Goal: Task Accomplishment & Management: Manage account settings

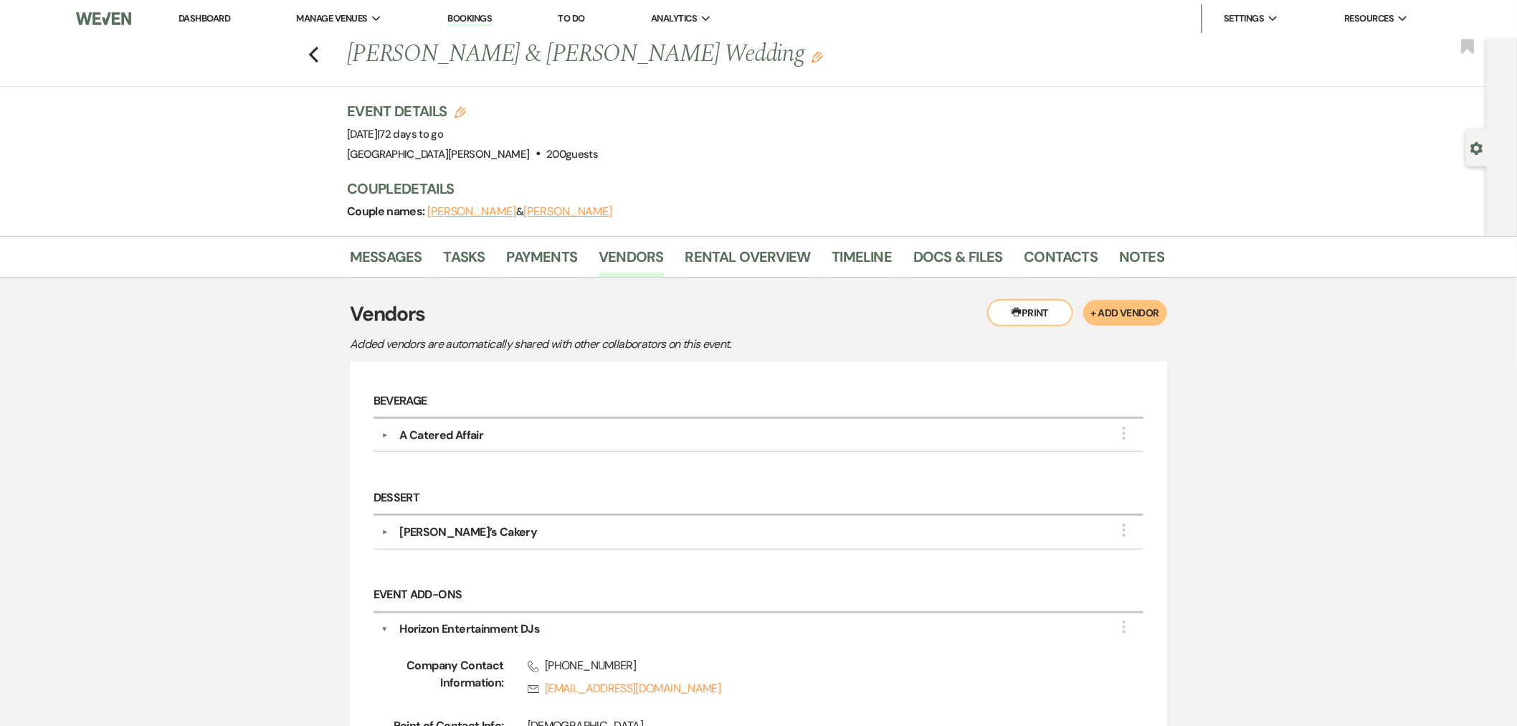
click at [213, 20] on link "Dashboard" at bounding box center [205, 18] width 52 height 12
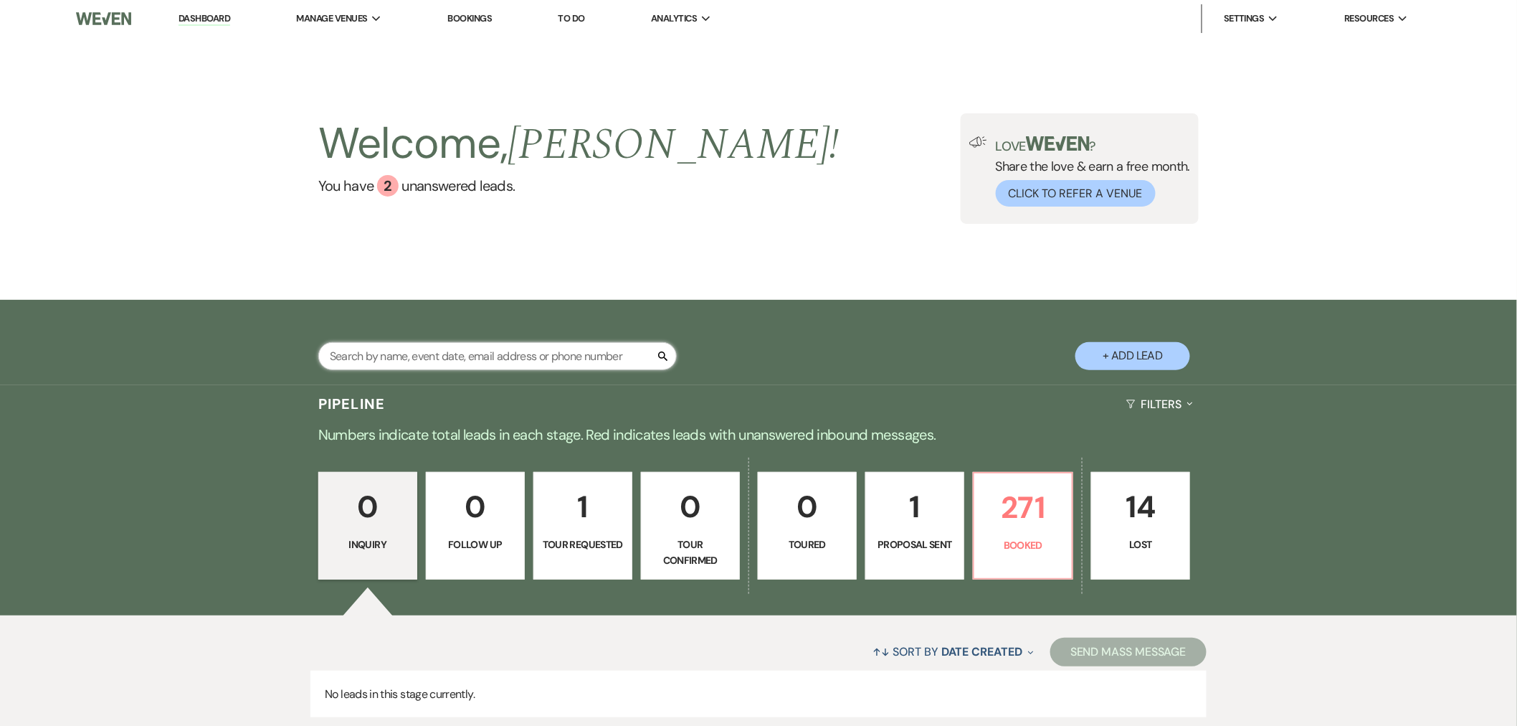
click at [424, 354] on input "text" at bounding box center [497, 356] width 359 height 28
type input "omolo"
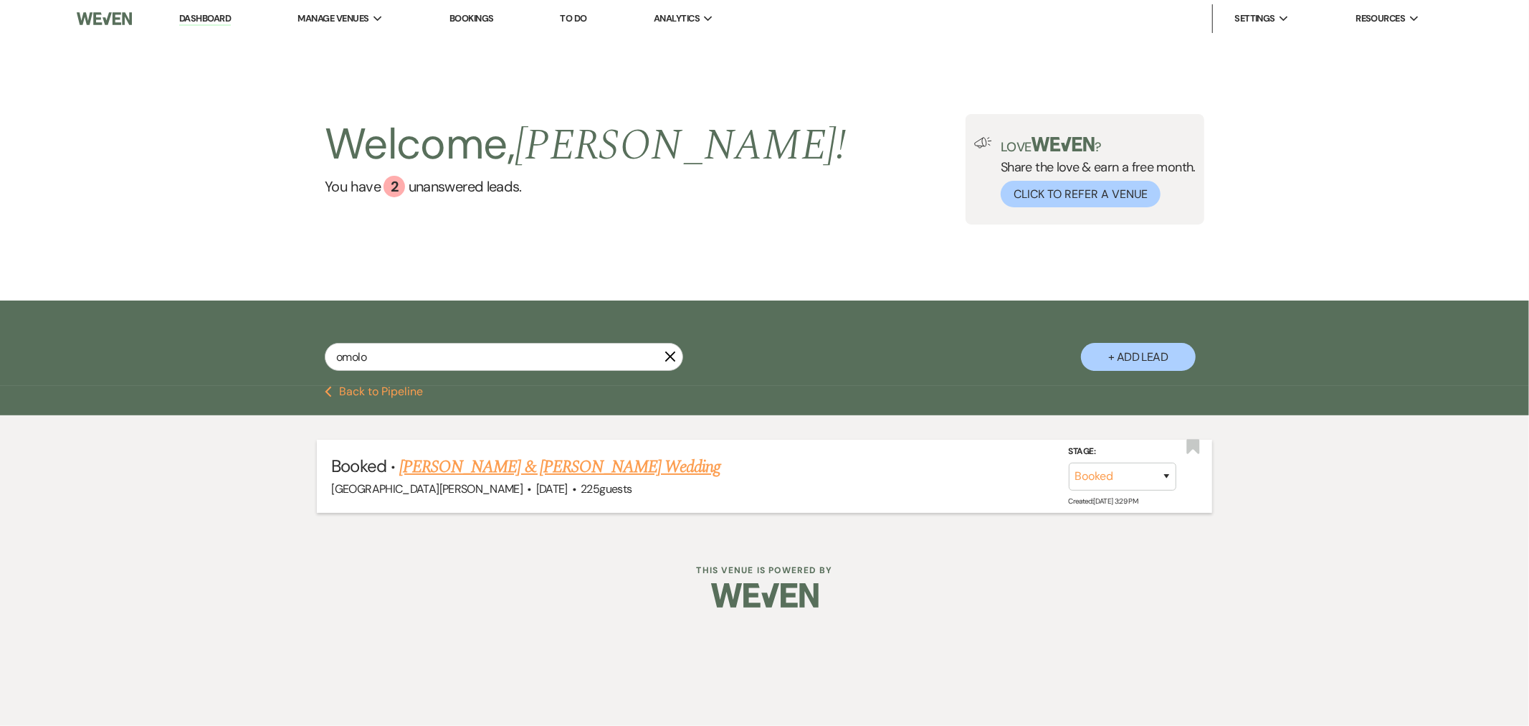
click at [579, 471] on link "[PERSON_NAME] & [PERSON_NAME] Wedding" at bounding box center [559, 467] width 321 height 26
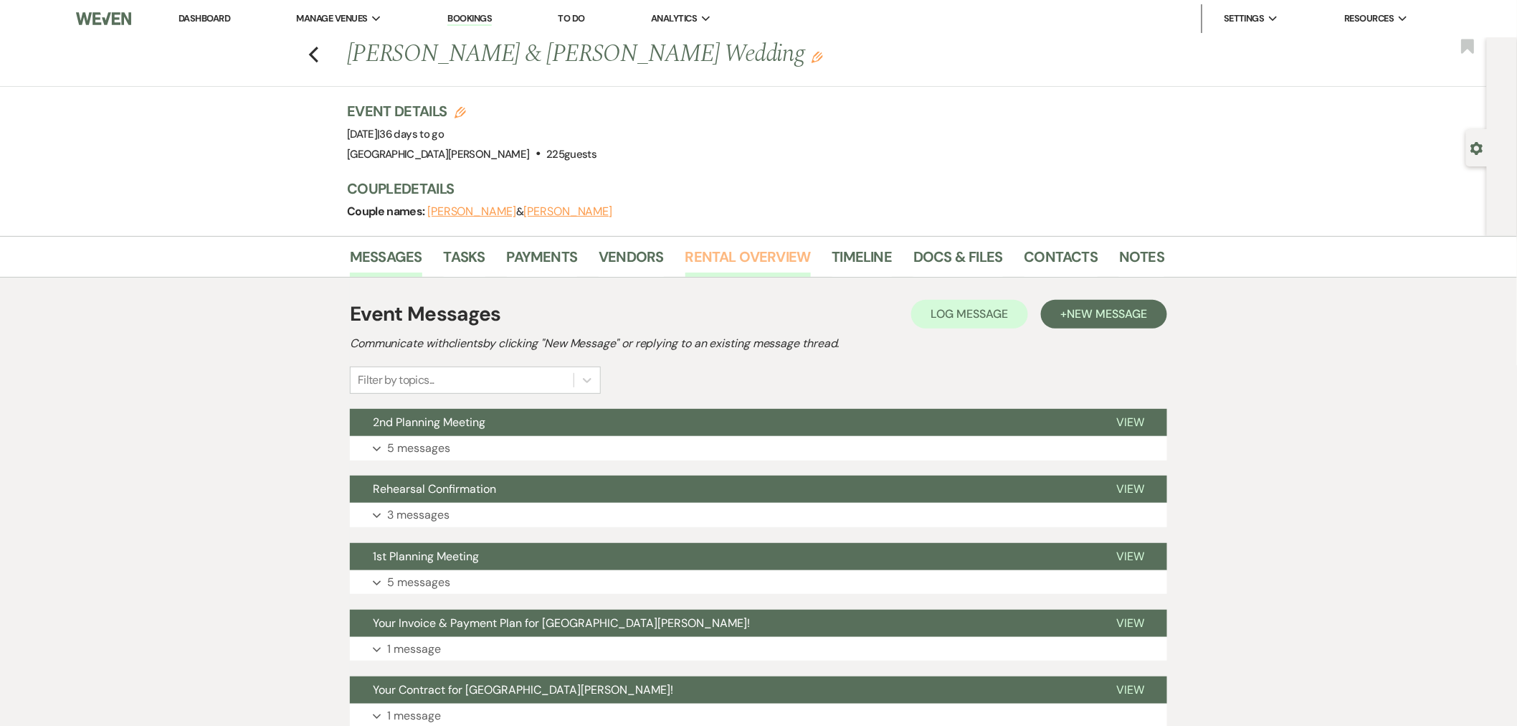
click at [691, 255] on link "Rental Overview" at bounding box center [747, 261] width 125 height 32
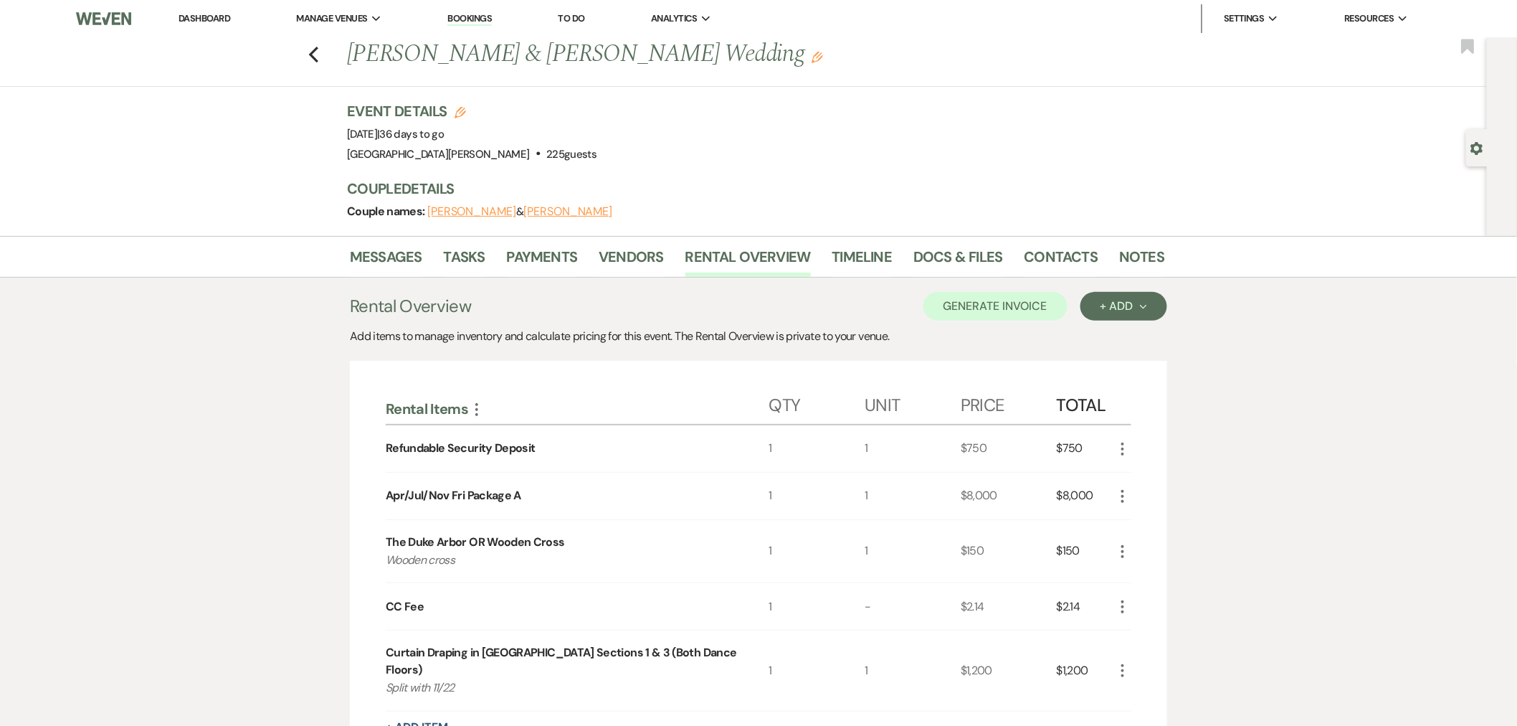
click at [219, 20] on link "Dashboard" at bounding box center [205, 18] width 52 height 12
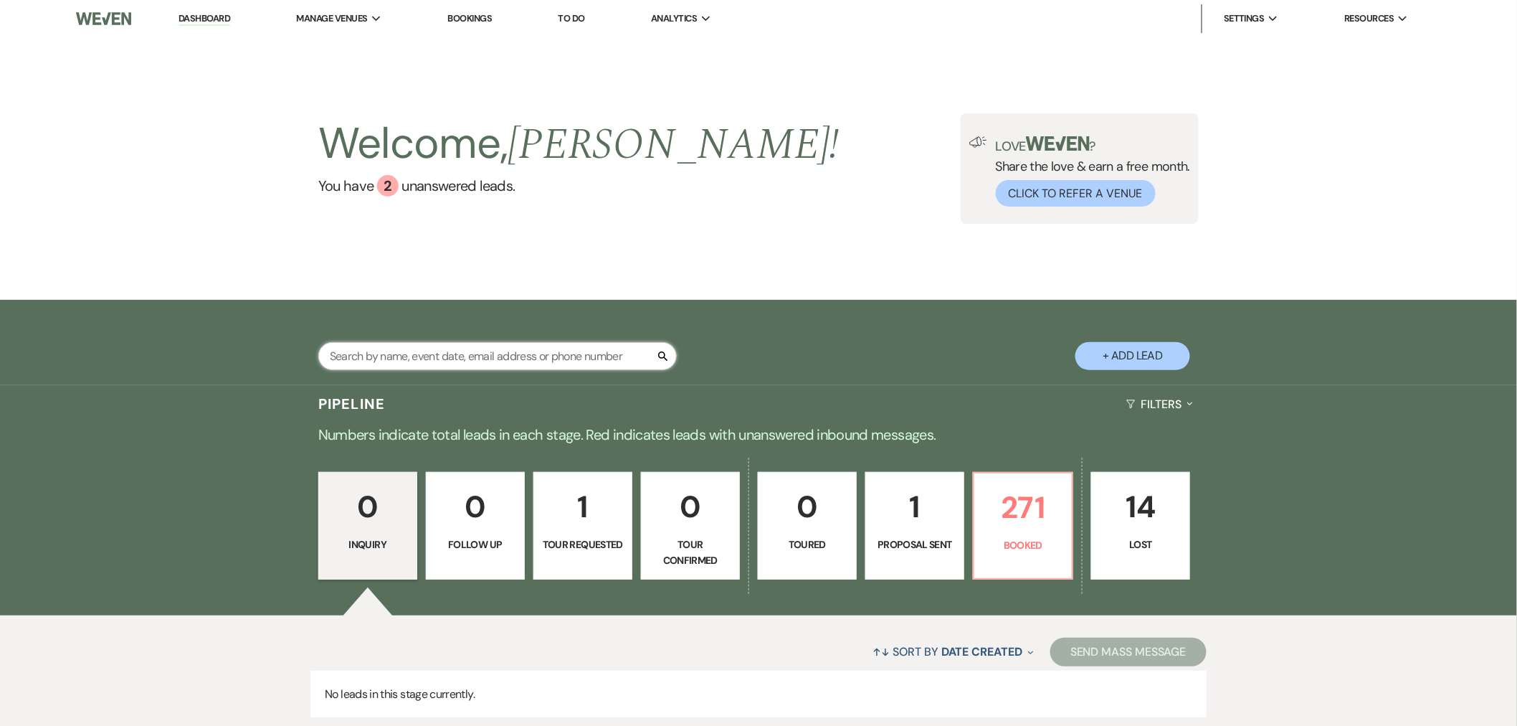
click at [554, 347] on input "text" at bounding box center [497, 356] width 359 height 28
type input "stilts"
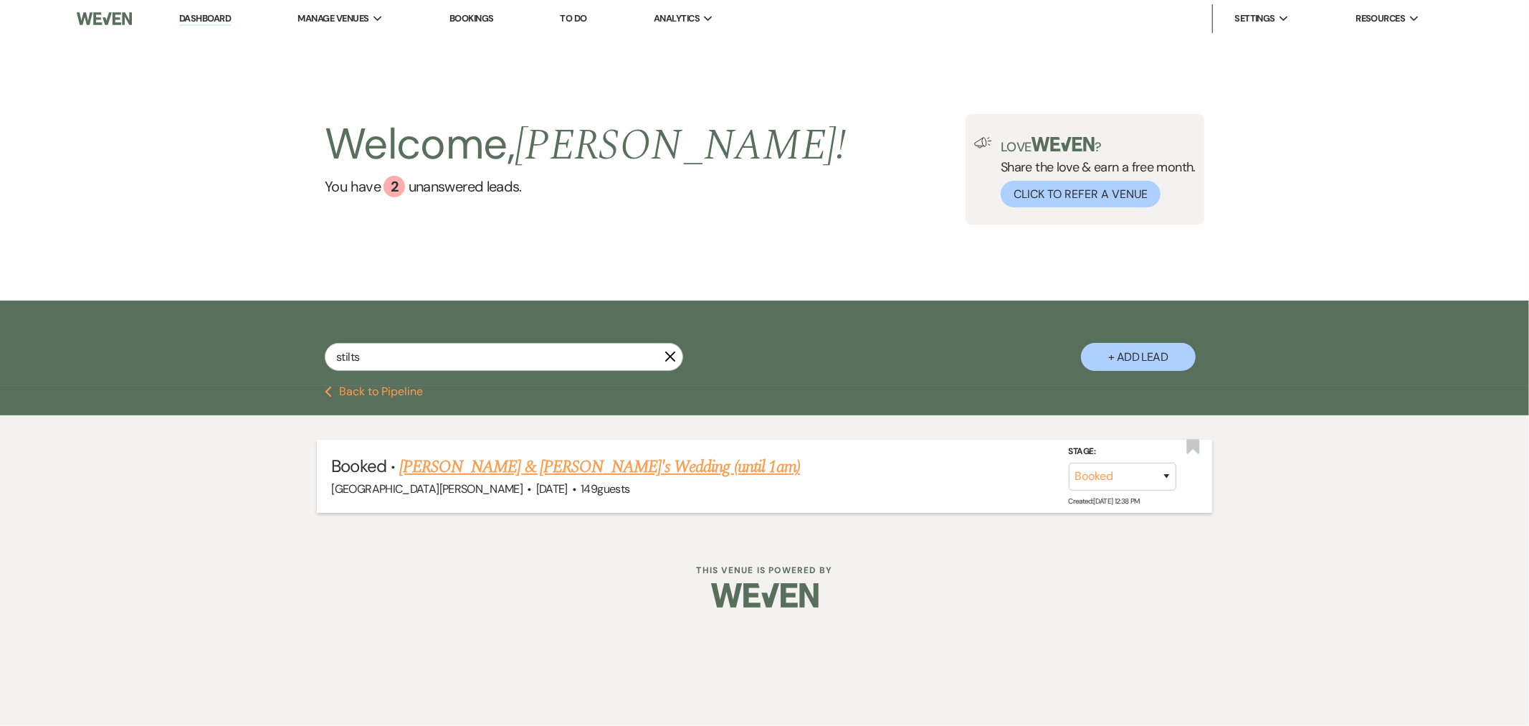
click at [540, 467] on link "[PERSON_NAME] & [PERSON_NAME]'s Wedding (until 1am)" at bounding box center [599, 467] width 401 height 26
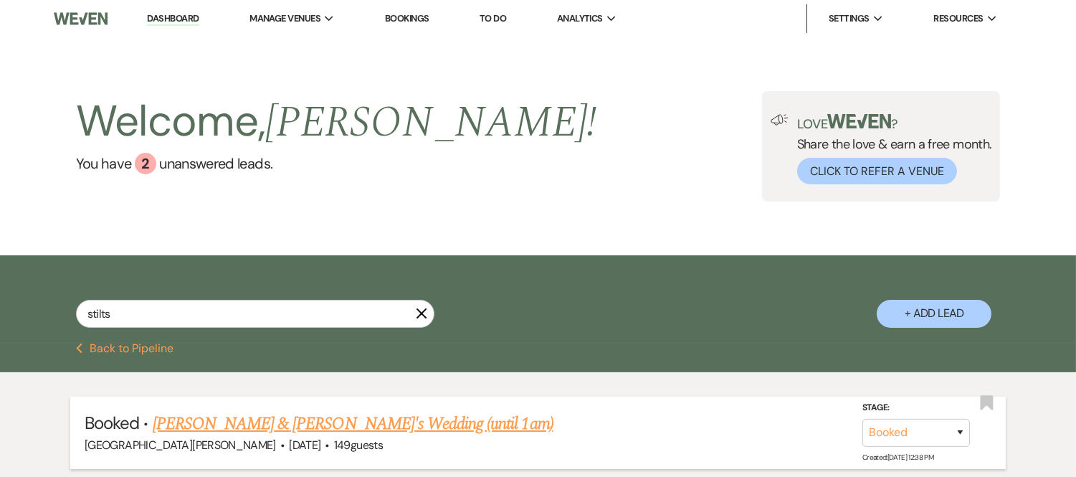
type input "stilts"
click at [259, 421] on link "[PERSON_NAME] & [PERSON_NAME]'s Wedding (until 1am)" at bounding box center [353, 424] width 401 height 26
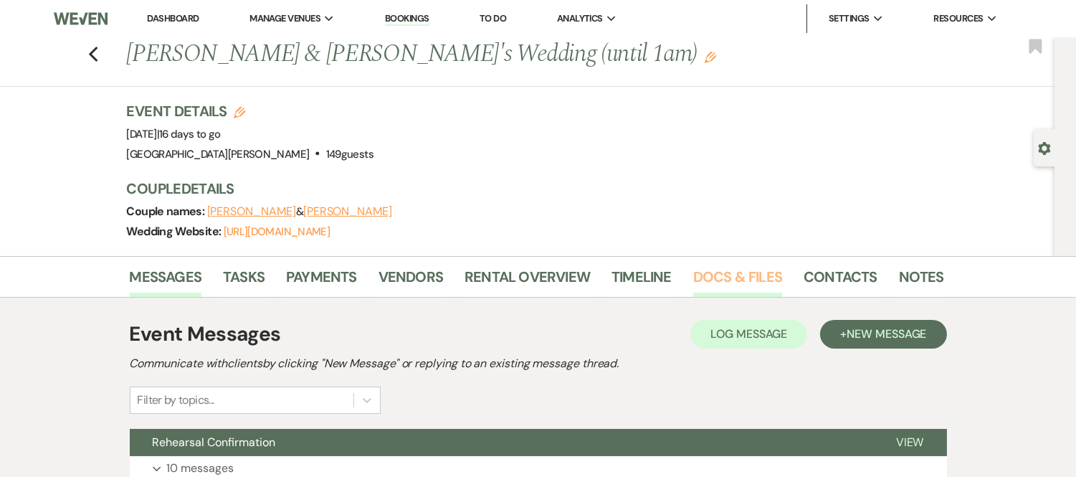
click at [730, 285] on link "Docs & Files" at bounding box center [737, 281] width 89 height 32
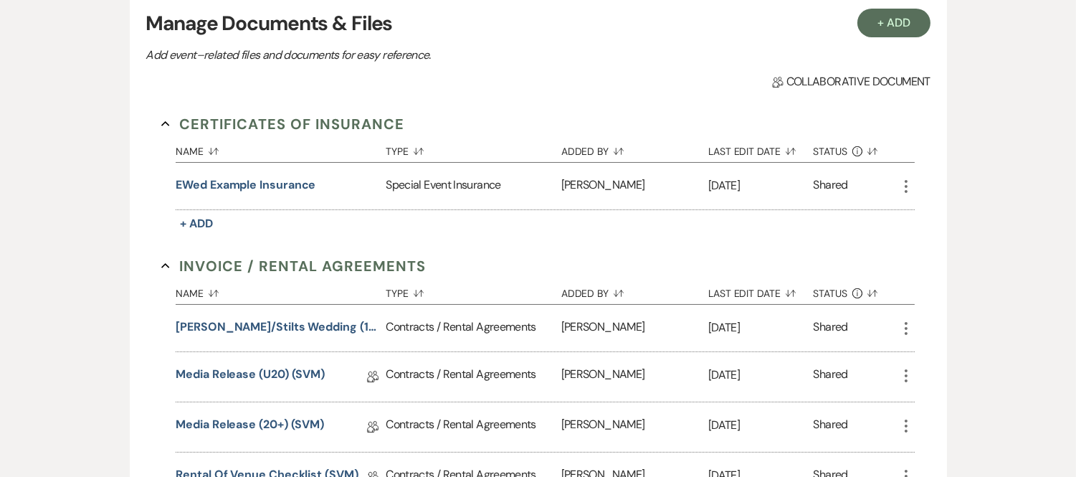
scroll to position [324, 0]
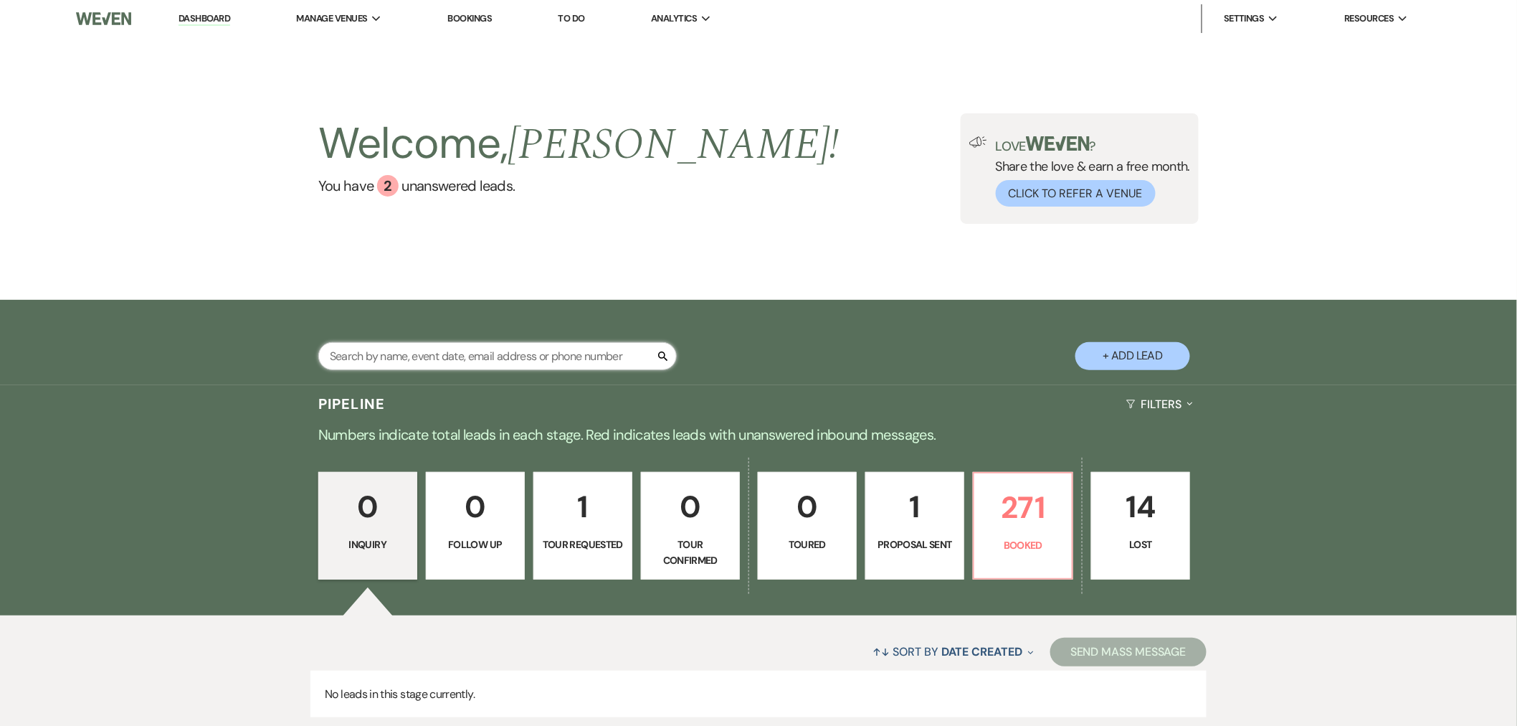
drag, startPoint x: 0, startPoint y: 0, endPoint x: 459, endPoint y: 359, distance: 582.3
click at [459, 359] on input "text" at bounding box center [497, 356] width 359 height 28
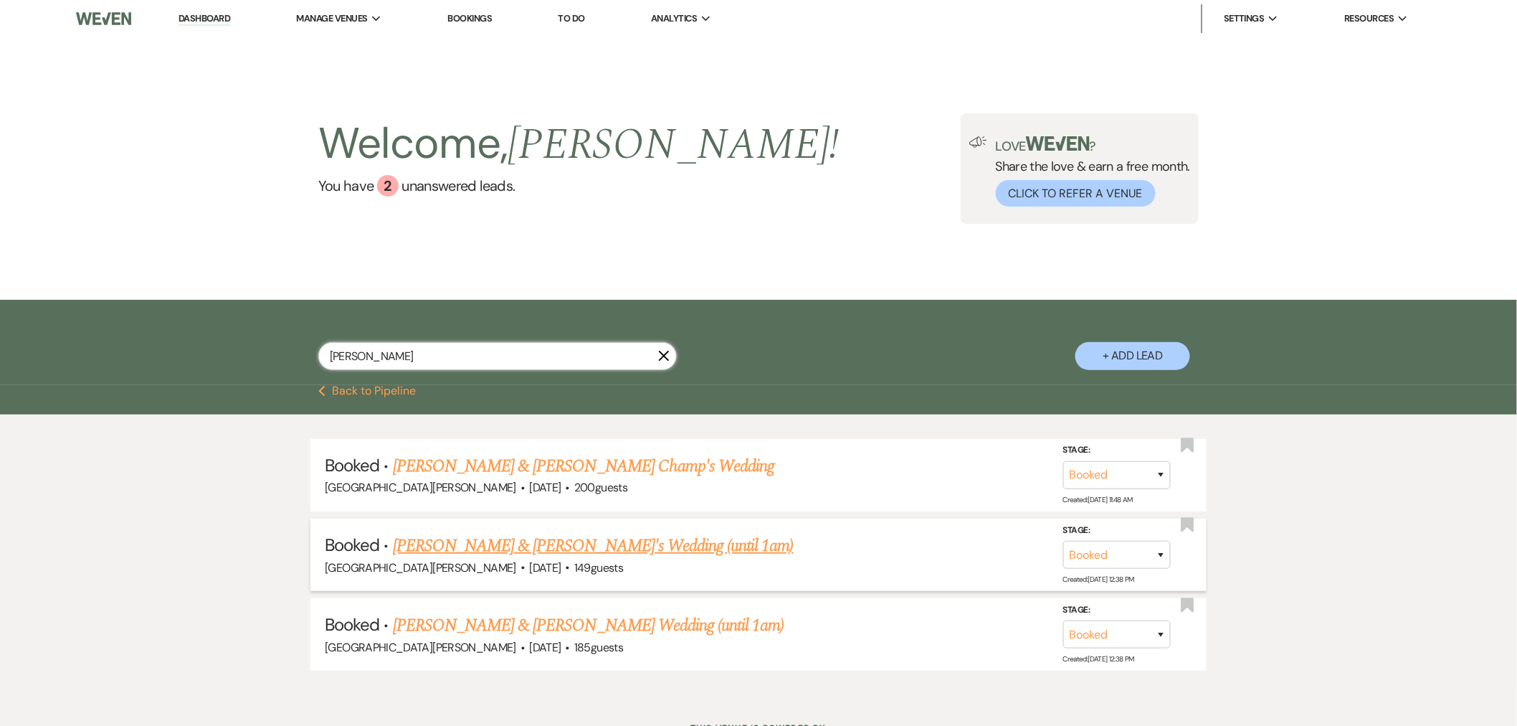
type input "davis"
click at [541, 542] on link "[PERSON_NAME] & [PERSON_NAME]'s Wedding (until 1am)" at bounding box center [593, 546] width 401 height 26
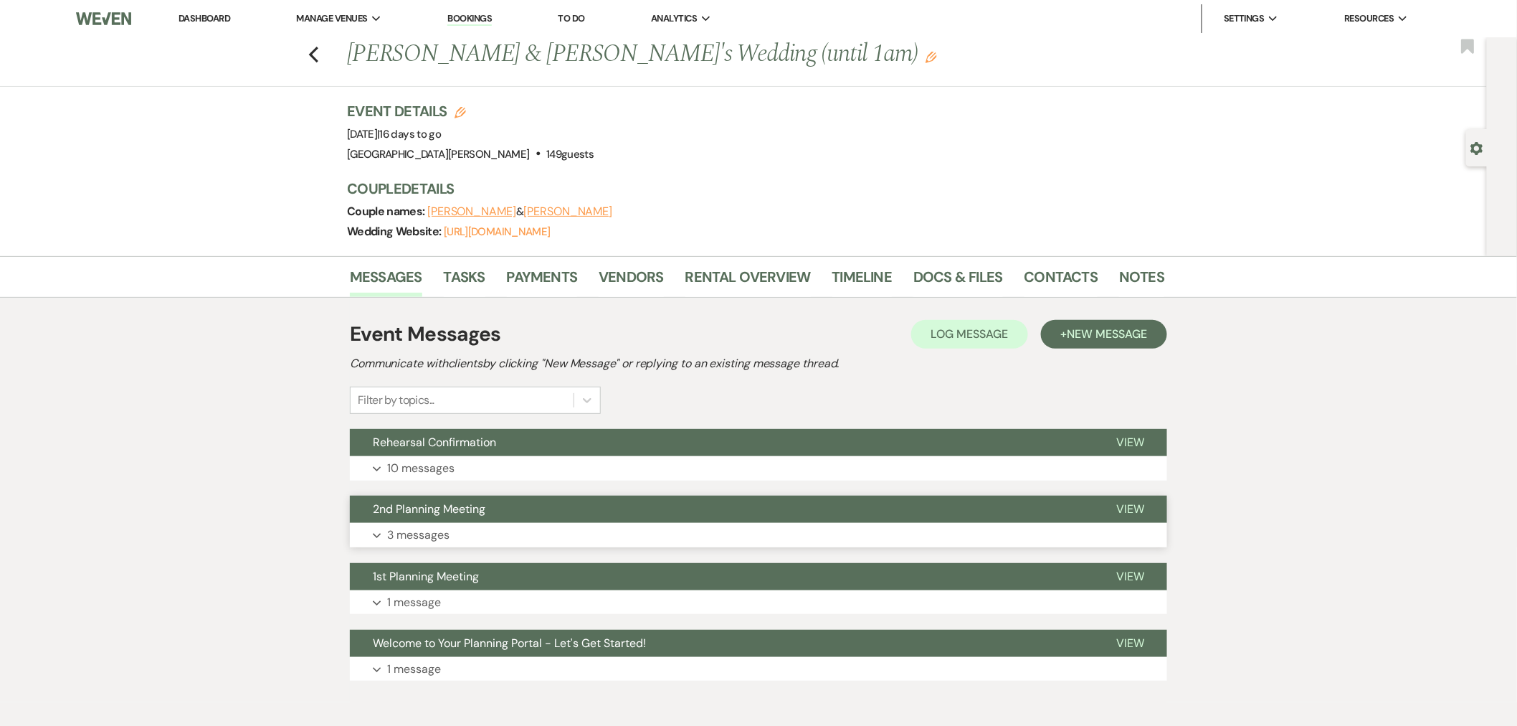
click at [561, 514] on button "2nd Planning Meeting" at bounding box center [722, 508] width 744 height 27
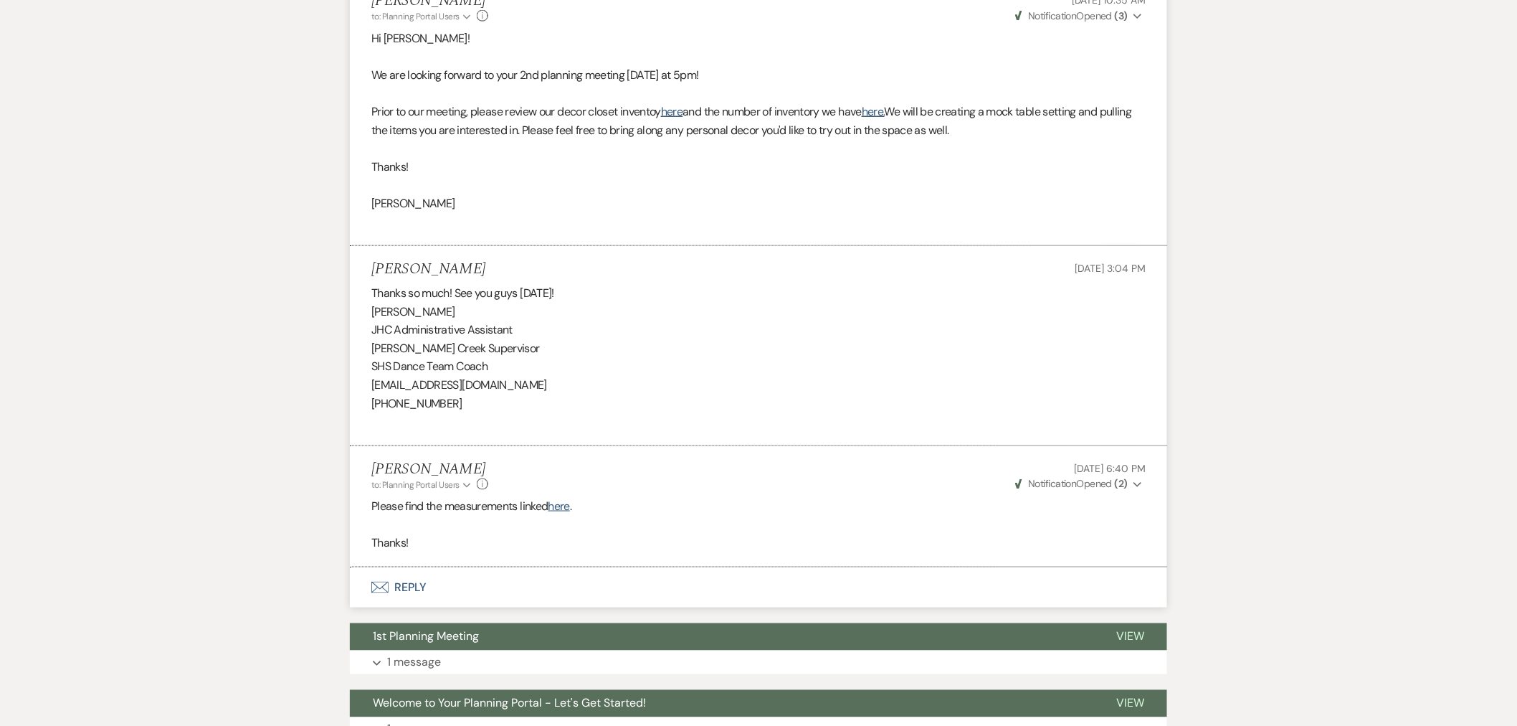
scroll to position [674, 0]
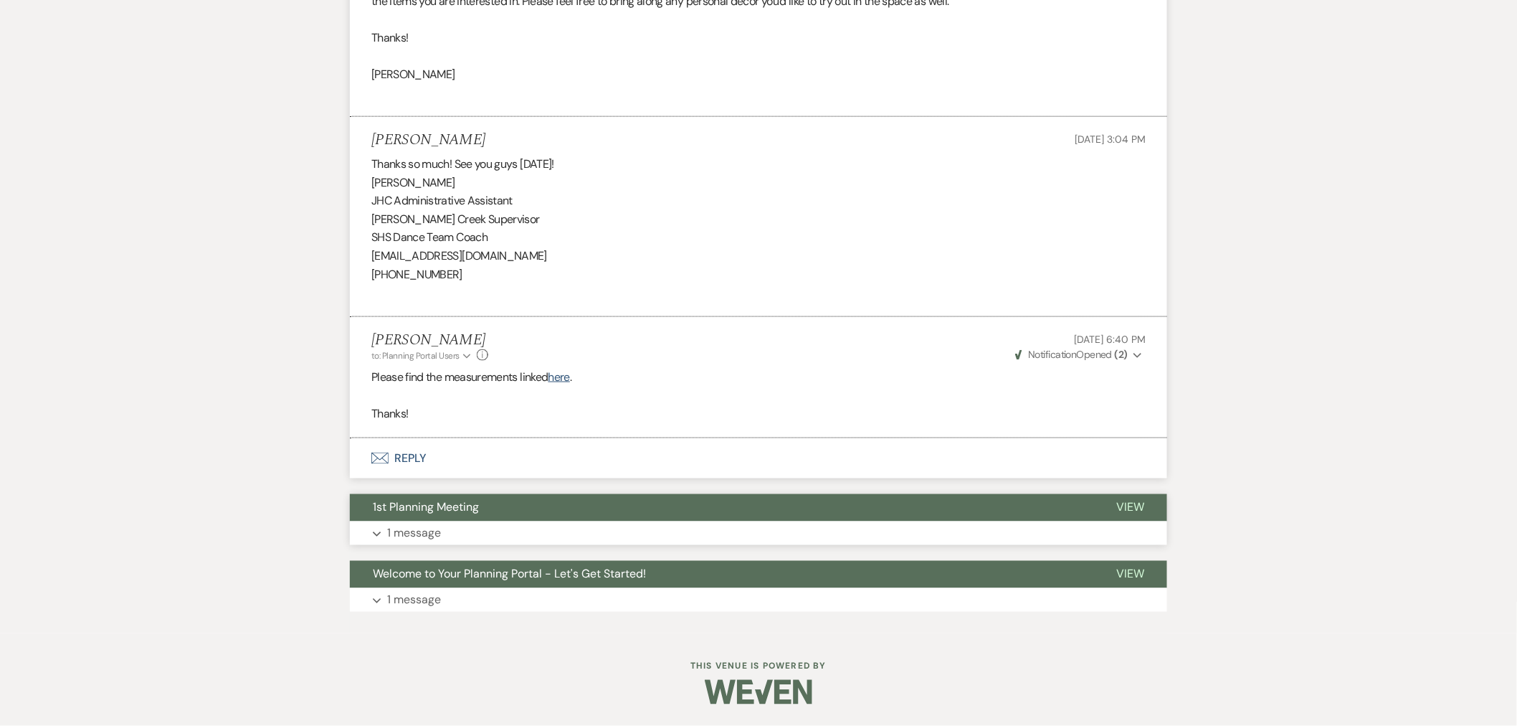
click at [532, 520] on button "1st Planning Meeting" at bounding box center [722, 507] width 744 height 27
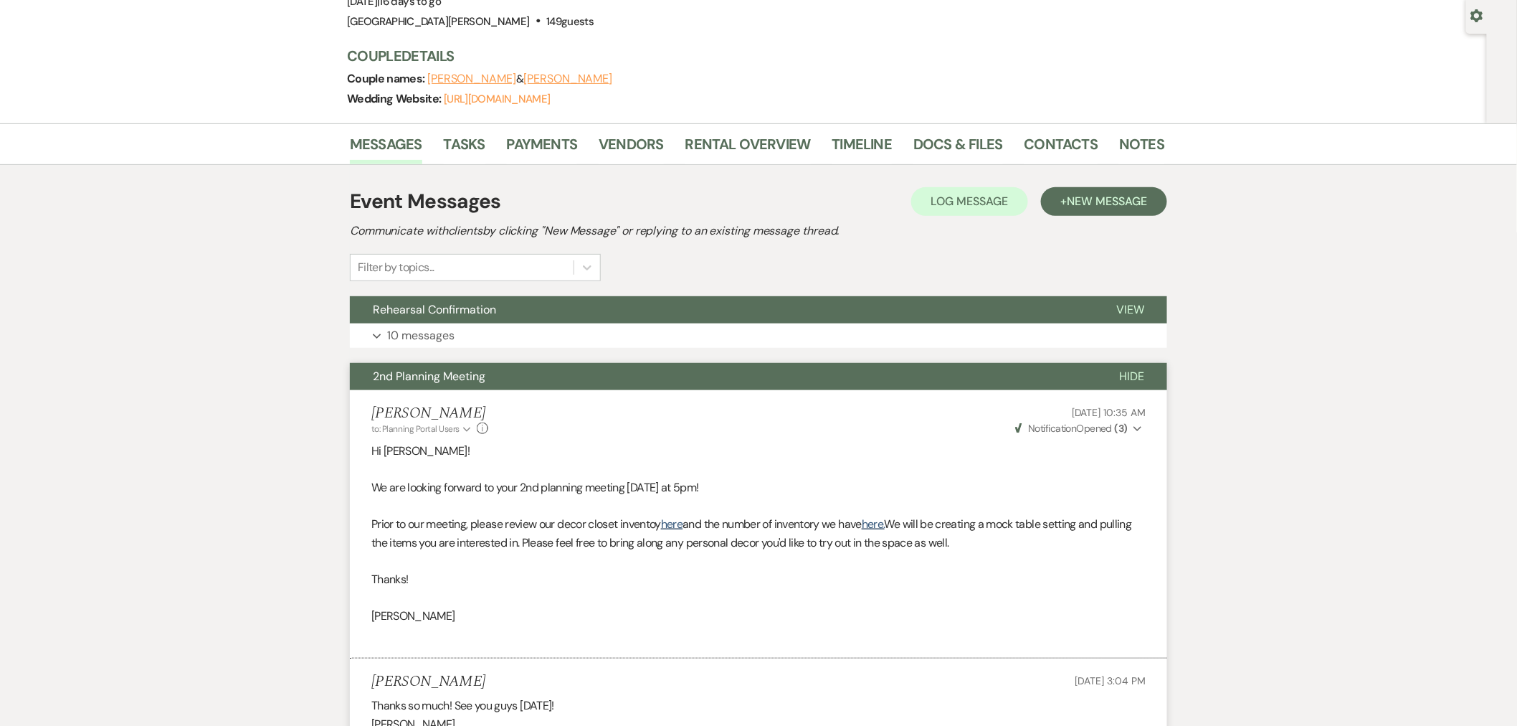
scroll to position [0, 0]
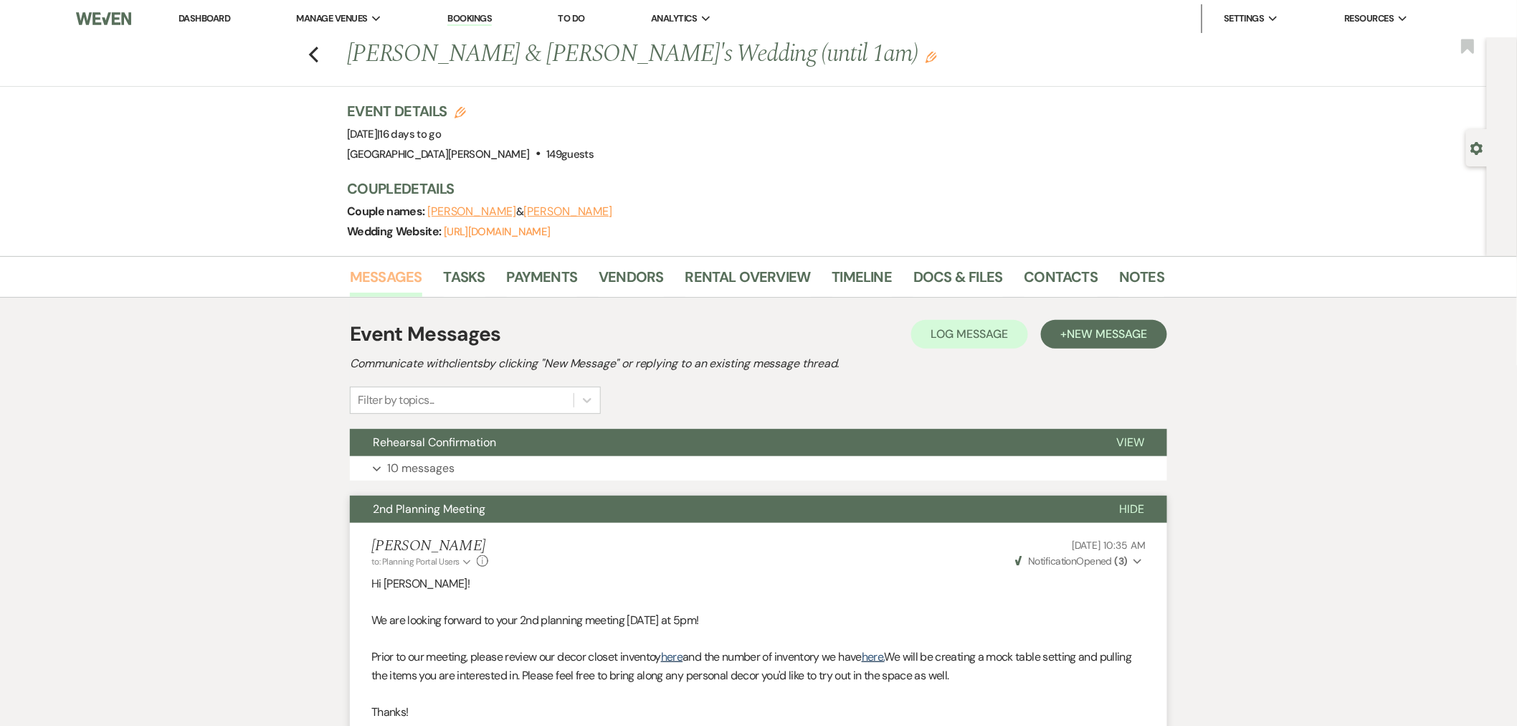
click at [388, 267] on link "Messages" at bounding box center [386, 281] width 72 height 32
click at [958, 280] on link "Docs & Files" at bounding box center [958, 281] width 89 height 32
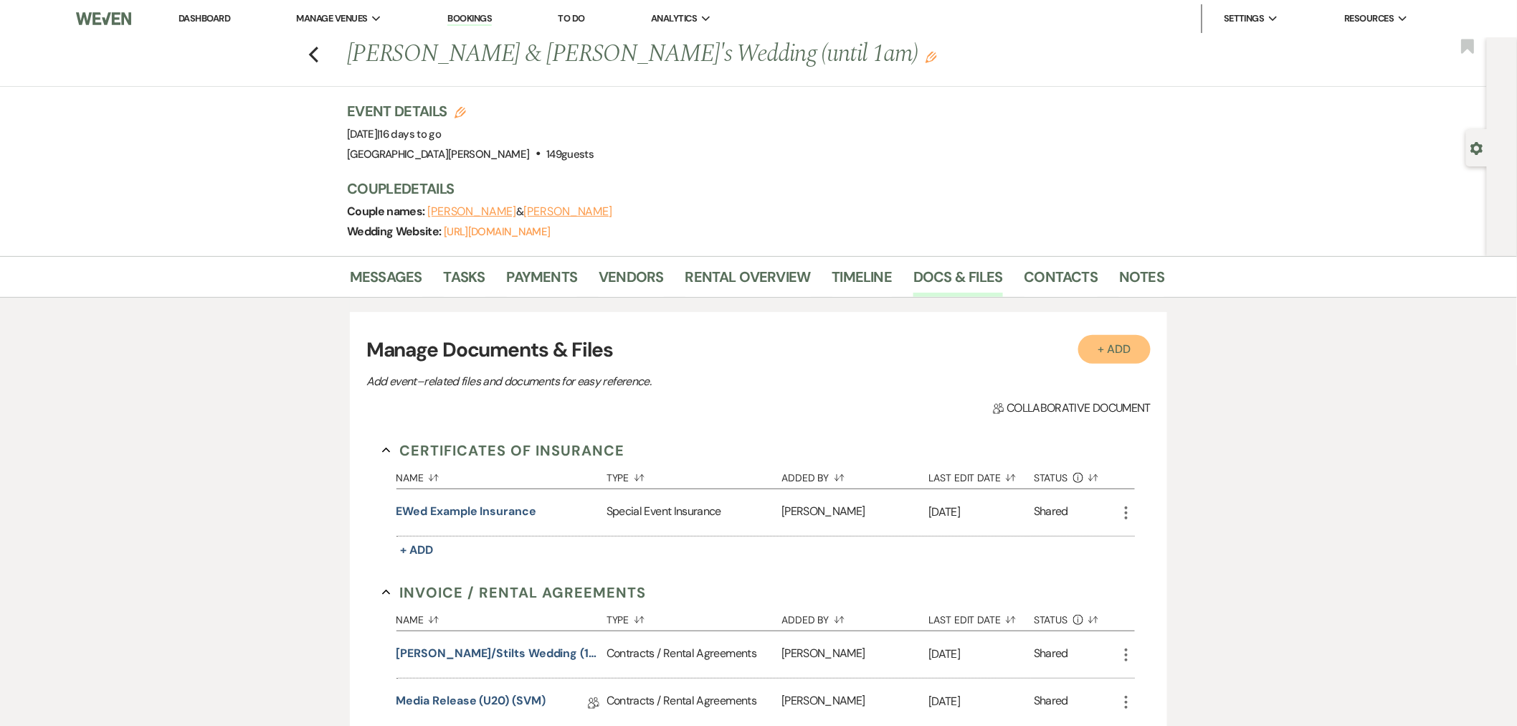
click at [1113, 347] on button "+ Add" at bounding box center [1114, 349] width 73 height 29
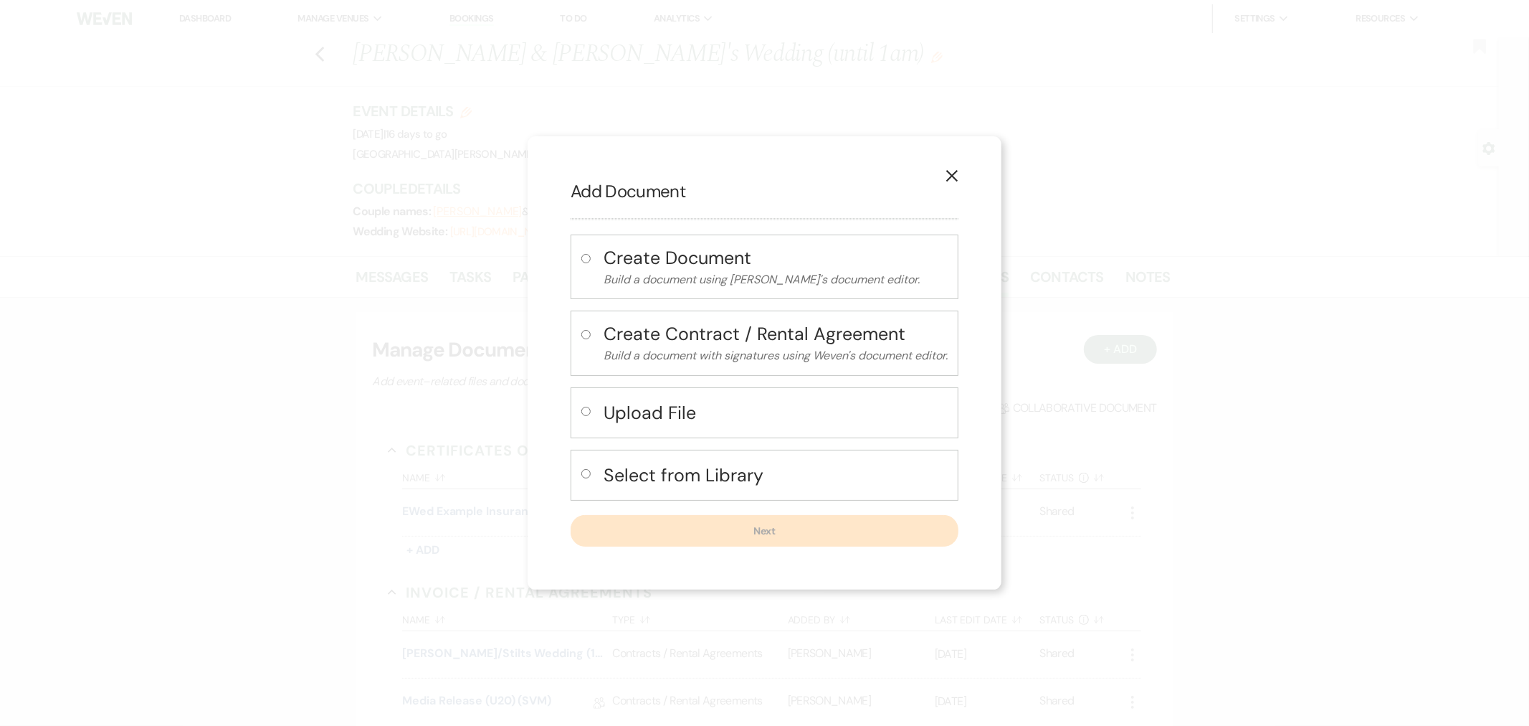
click at [582, 410] on input "radio" at bounding box center [586, 411] width 9 height 9
radio input "true"
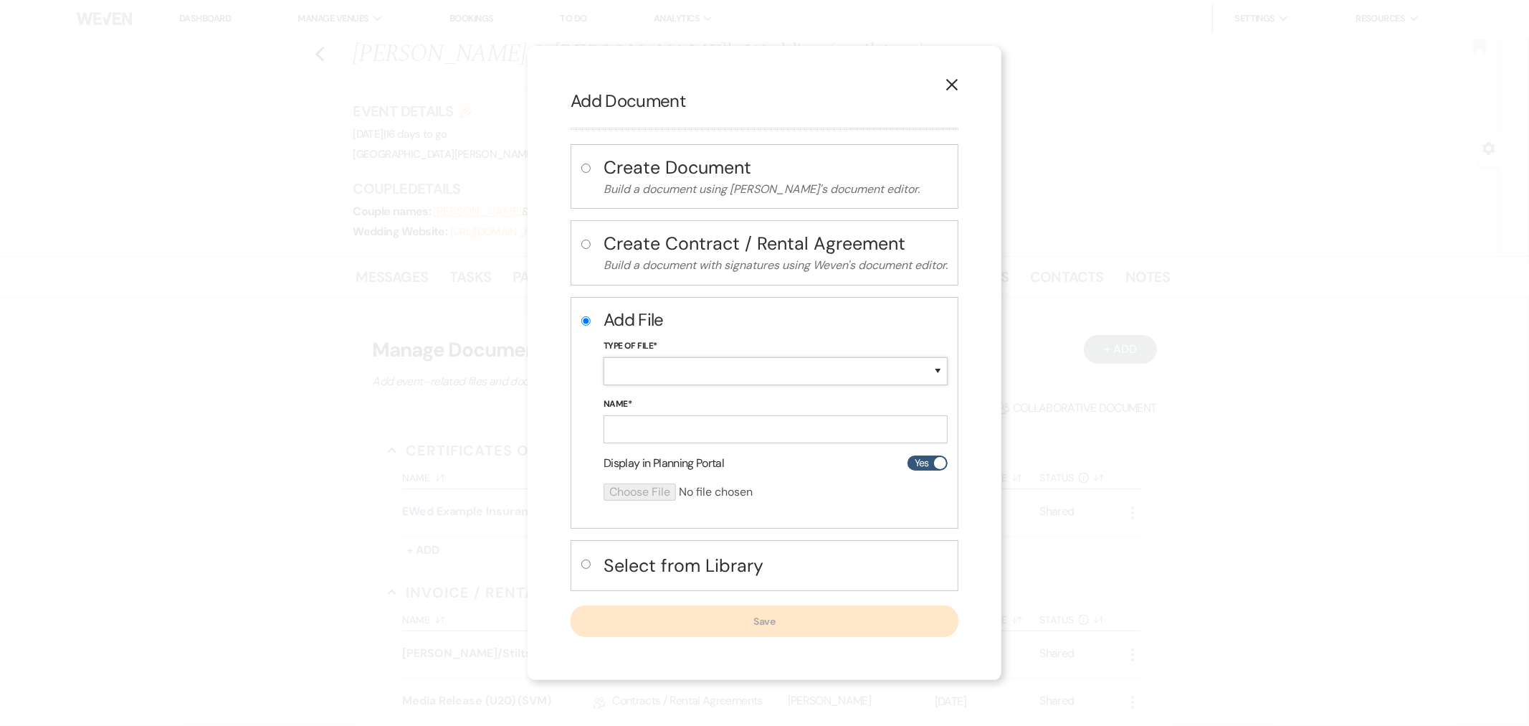
click at [698, 368] on select "Special Event Insurance Vendor Certificate of Insurance Contracts / Rental Agre…" at bounding box center [776, 371] width 344 height 28
select select "10"
click at [604, 358] on select "Special Event Insurance Vendor Certificate of Insurance Contracts / Rental Agre…" at bounding box center [776, 371] width 344 height 28
click at [635, 428] on input "Name*" at bounding box center [776, 429] width 344 height 28
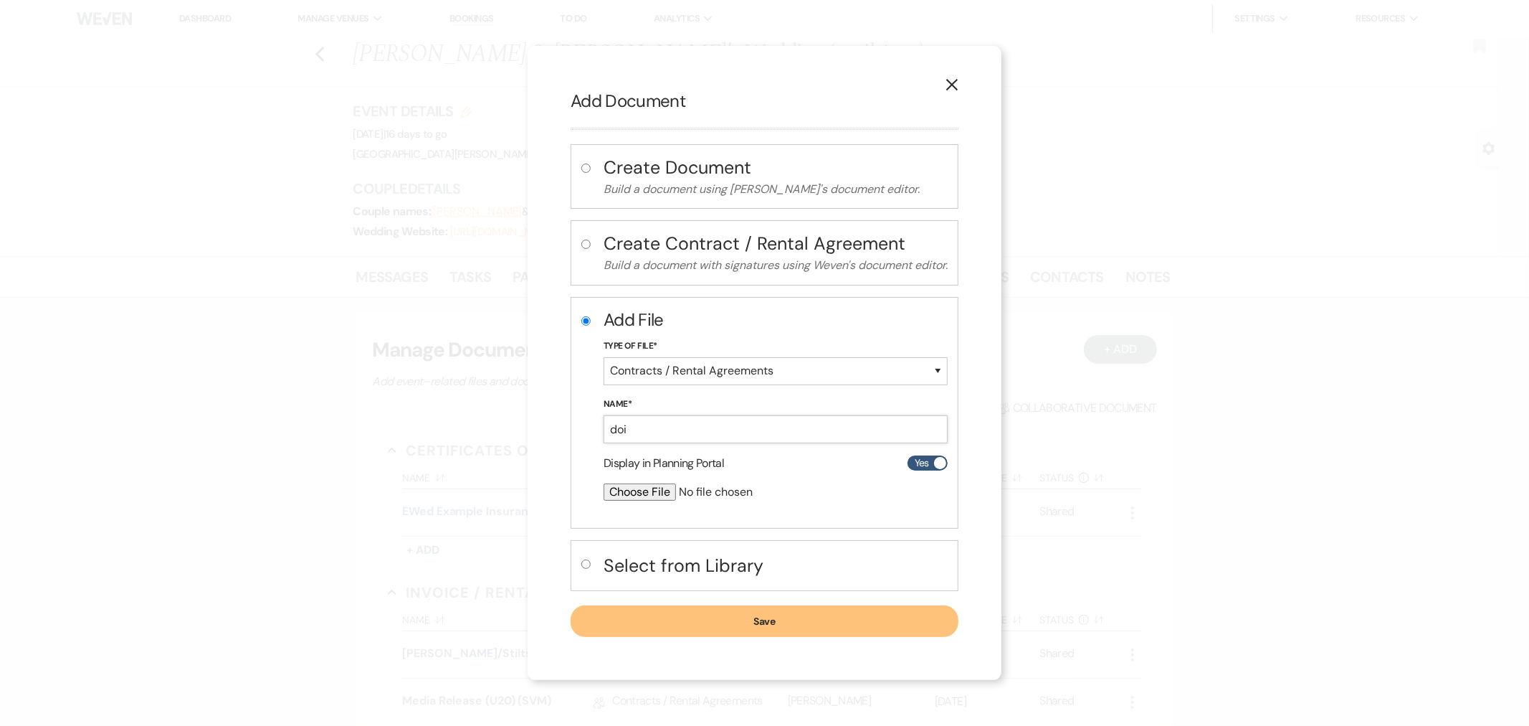
type input "DOI"
click at [647, 497] on input "file" at bounding box center [738, 491] width 268 height 17
type input "C:\fakepath\MAICsys_MEL00000918749_New_20250721T163553.pdf"
click at [776, 609] on button "Save" at bounding box center [765, 622] width 388 height 32
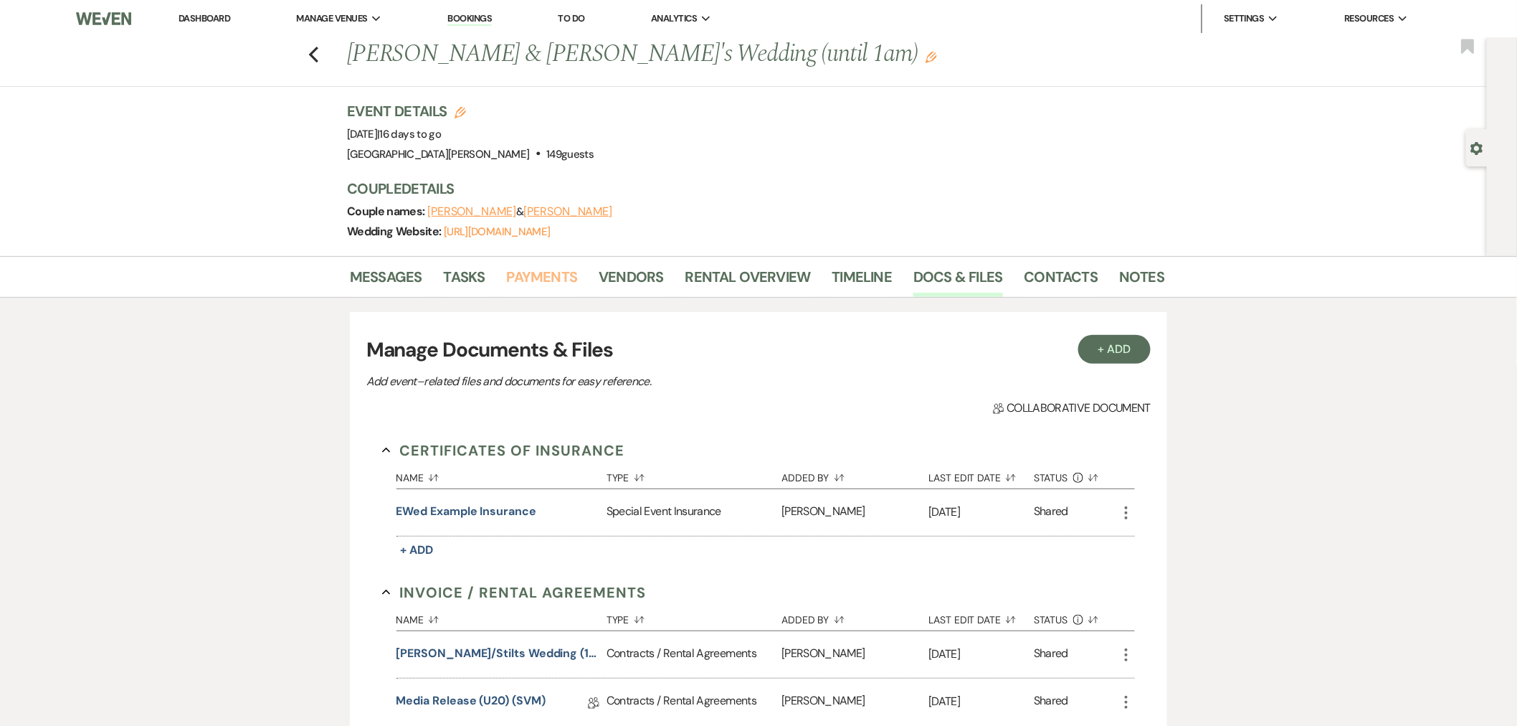
drag, startPoint x: 564, startPoint y: 285, endPoint x: 588, endPoint y: 317, distance: 40.4
click at [564, 285] on link "Payments" at bounding box center [542, 281] width 71 height 32
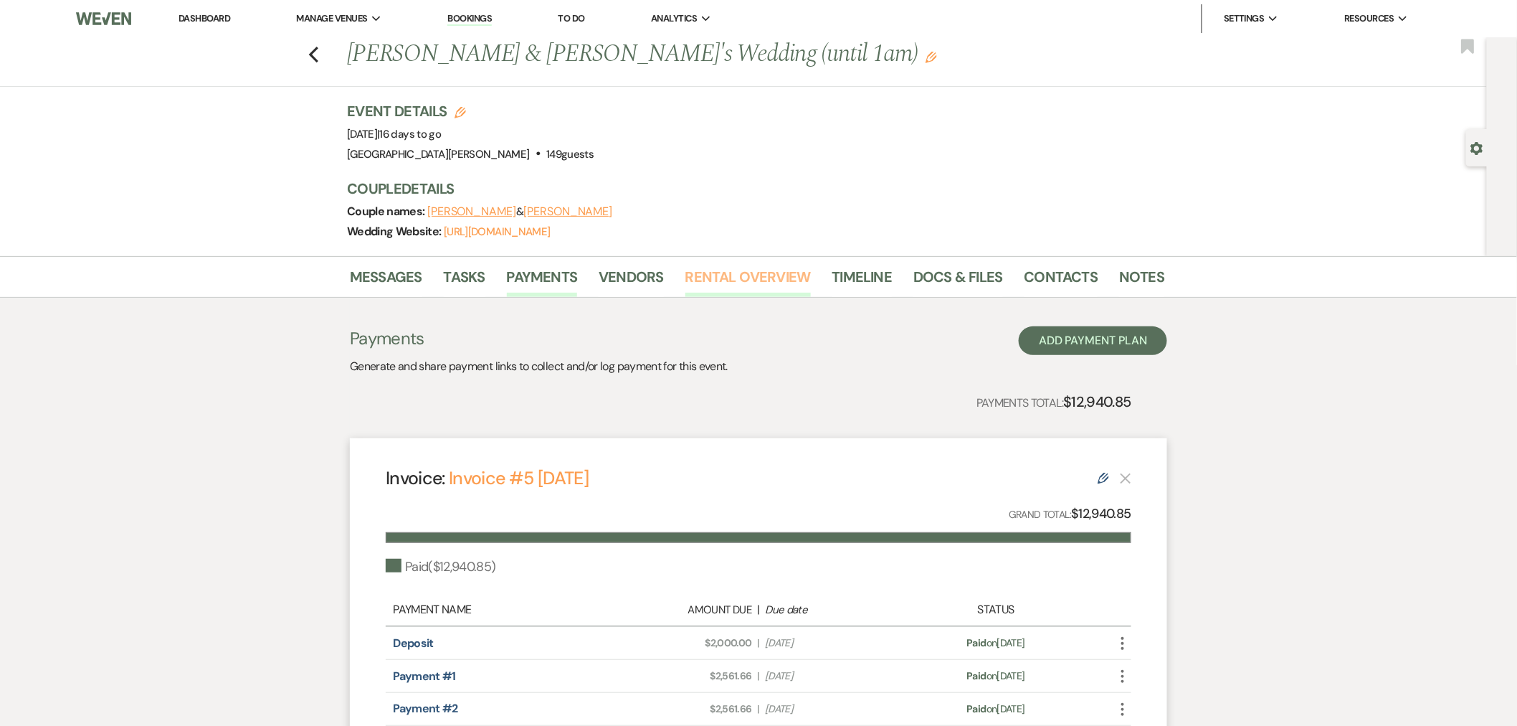
click at [722, 295] on link "Rental Overview" at bounding box center [747, 281] width 125 height 32
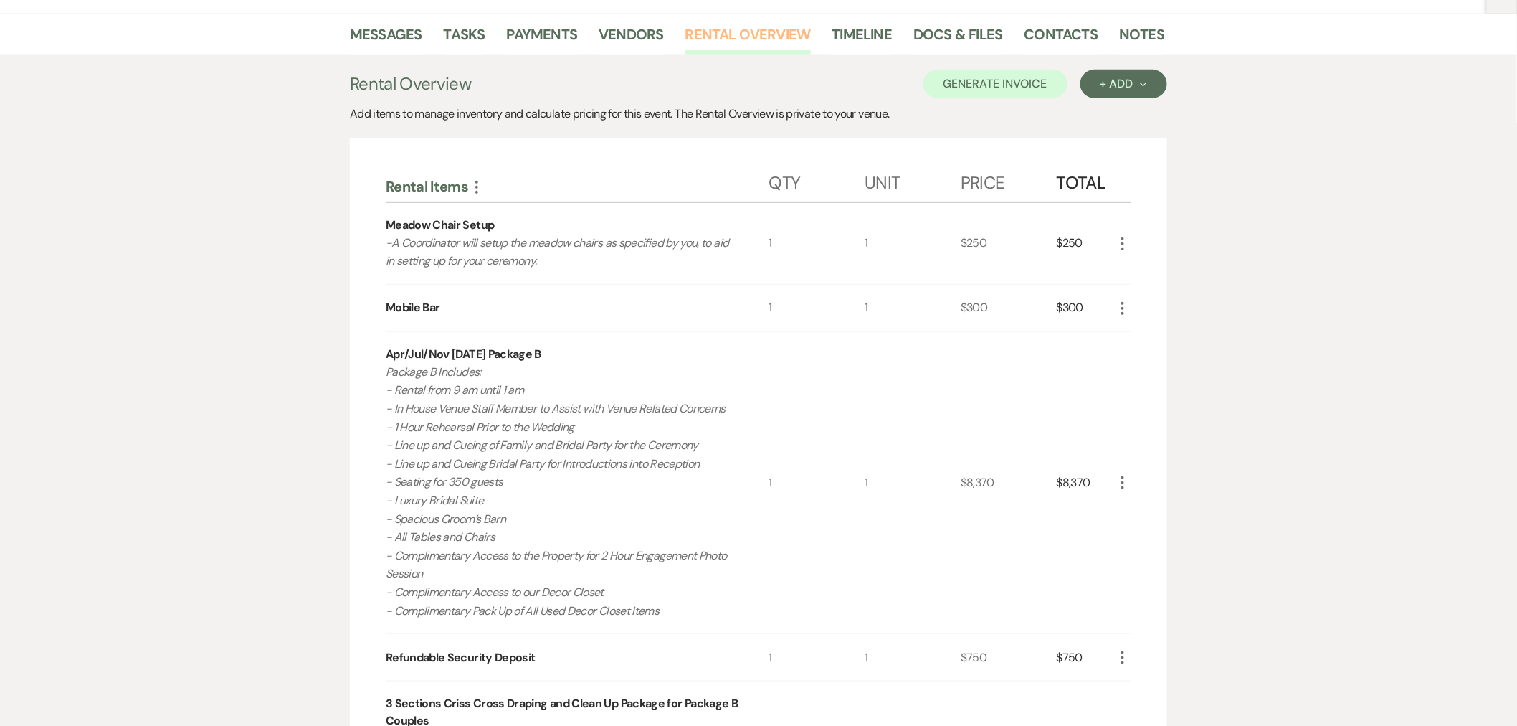
scroll to position [159, 0]
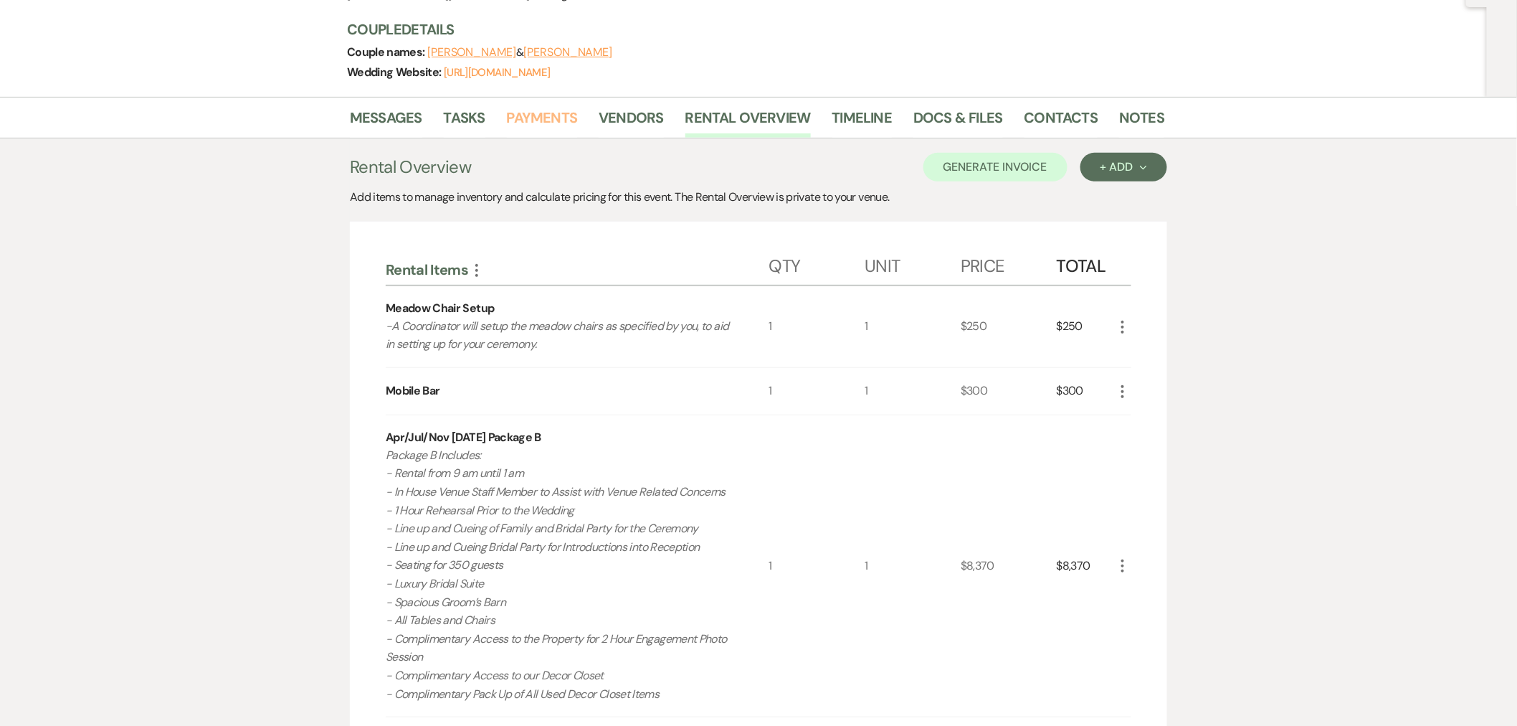
drag, startPoint x: 544, startPoint y: 125, endPoint x: 572, endPoint y: 163, distance: 47.6
click at [544, 125] on link "Payments" at bounding box center [542, 122] width 71 height 32
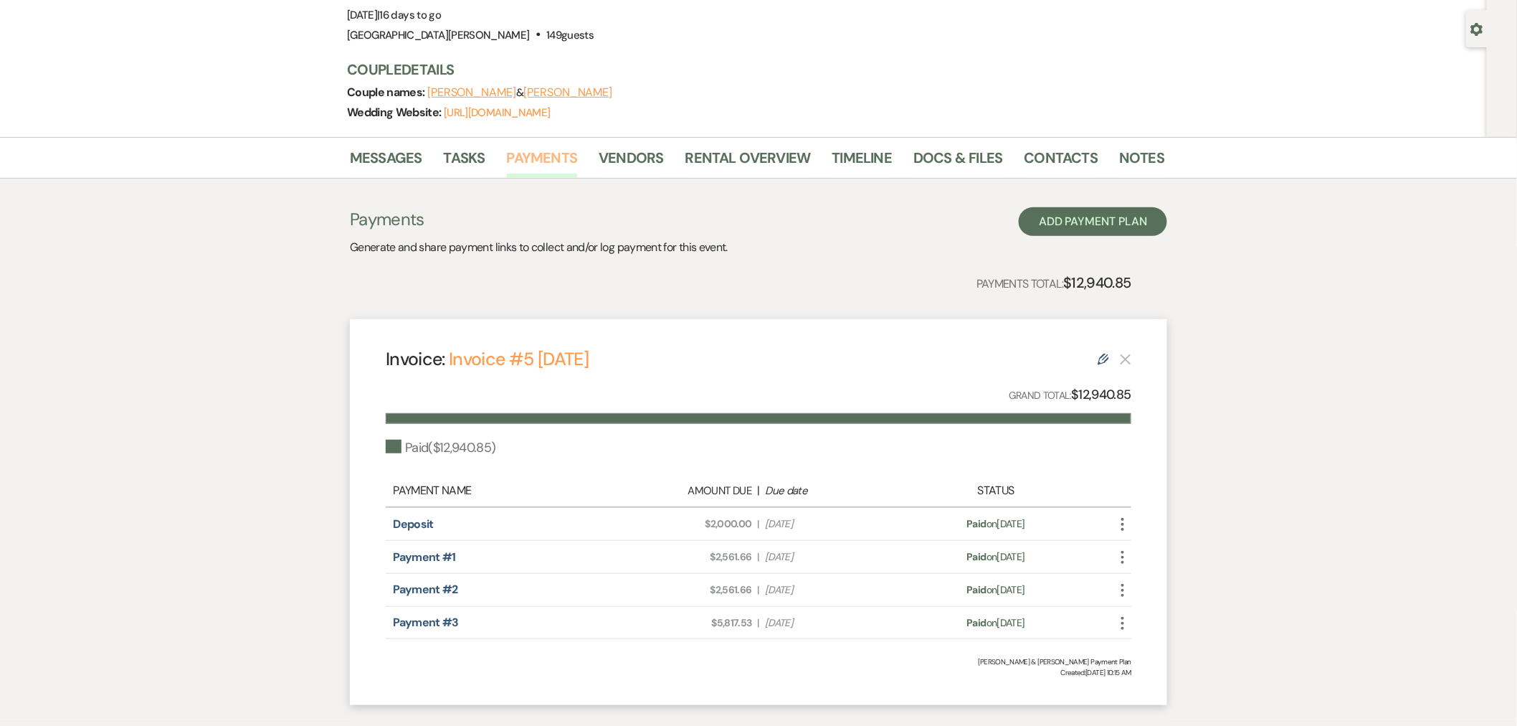
scroll to position [204, 0]
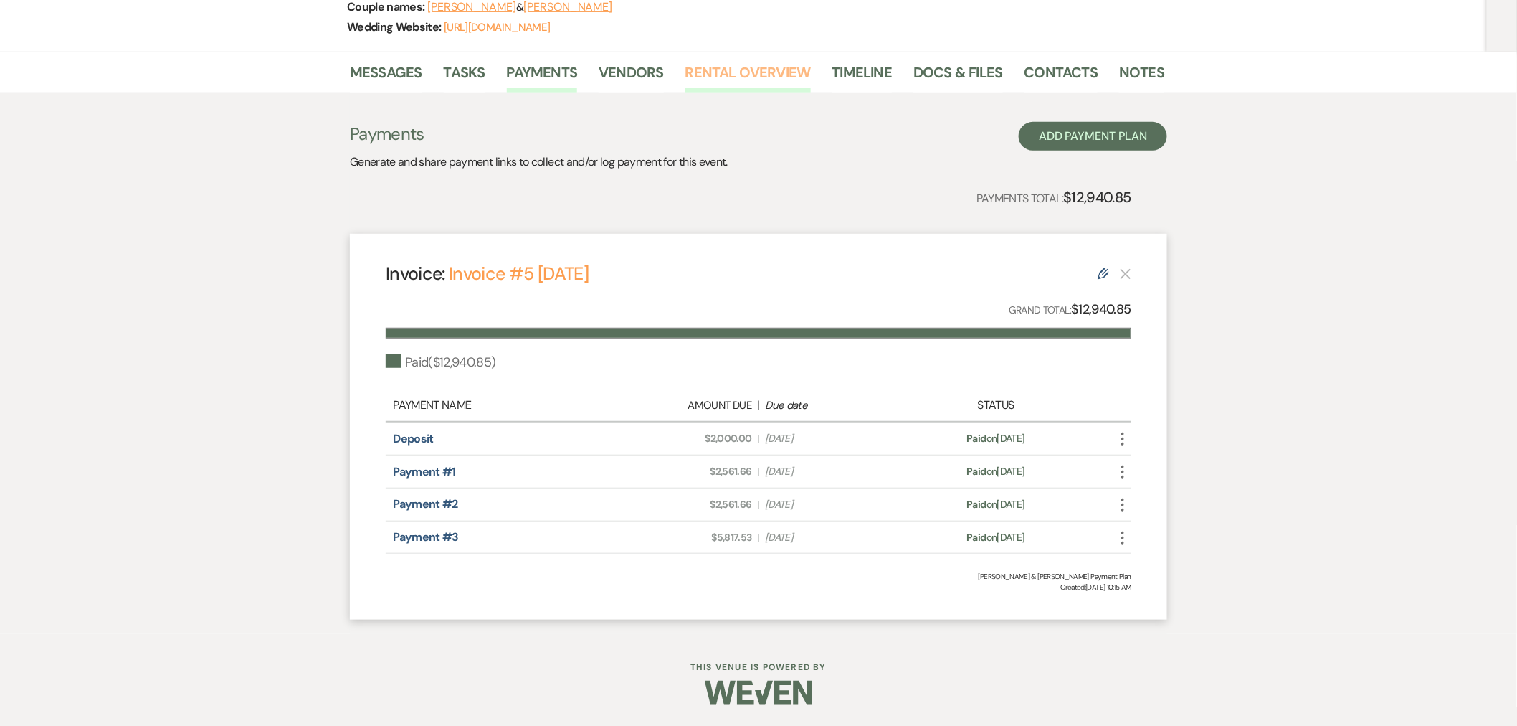
drag, startPoint x: 729, startPoint y: 76, endPoint x: 729, endPoint y: 87, distance: 10.8
click at [729, 76] on link "Rental Overview" at bounding box center [747, 77] width 125 height 32
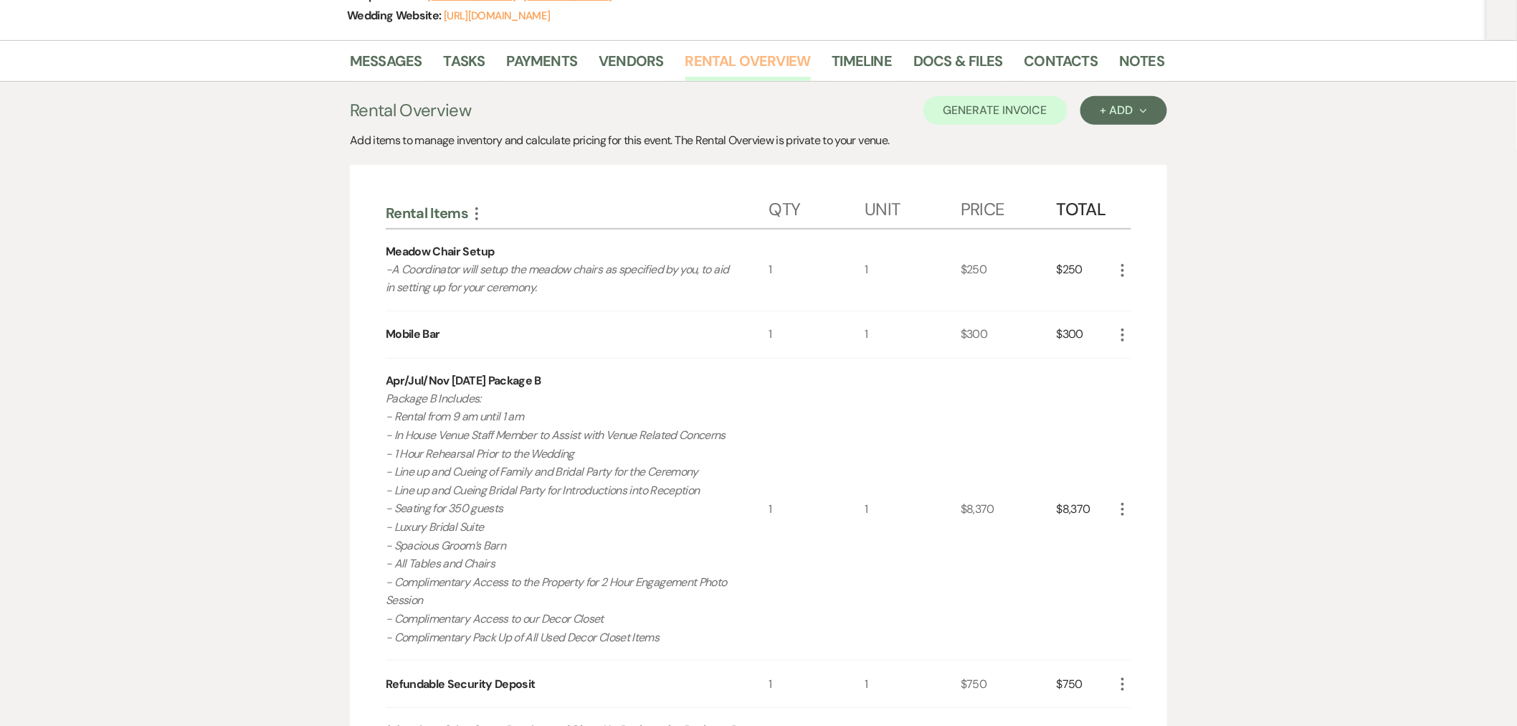
scroll to position [132, 0]
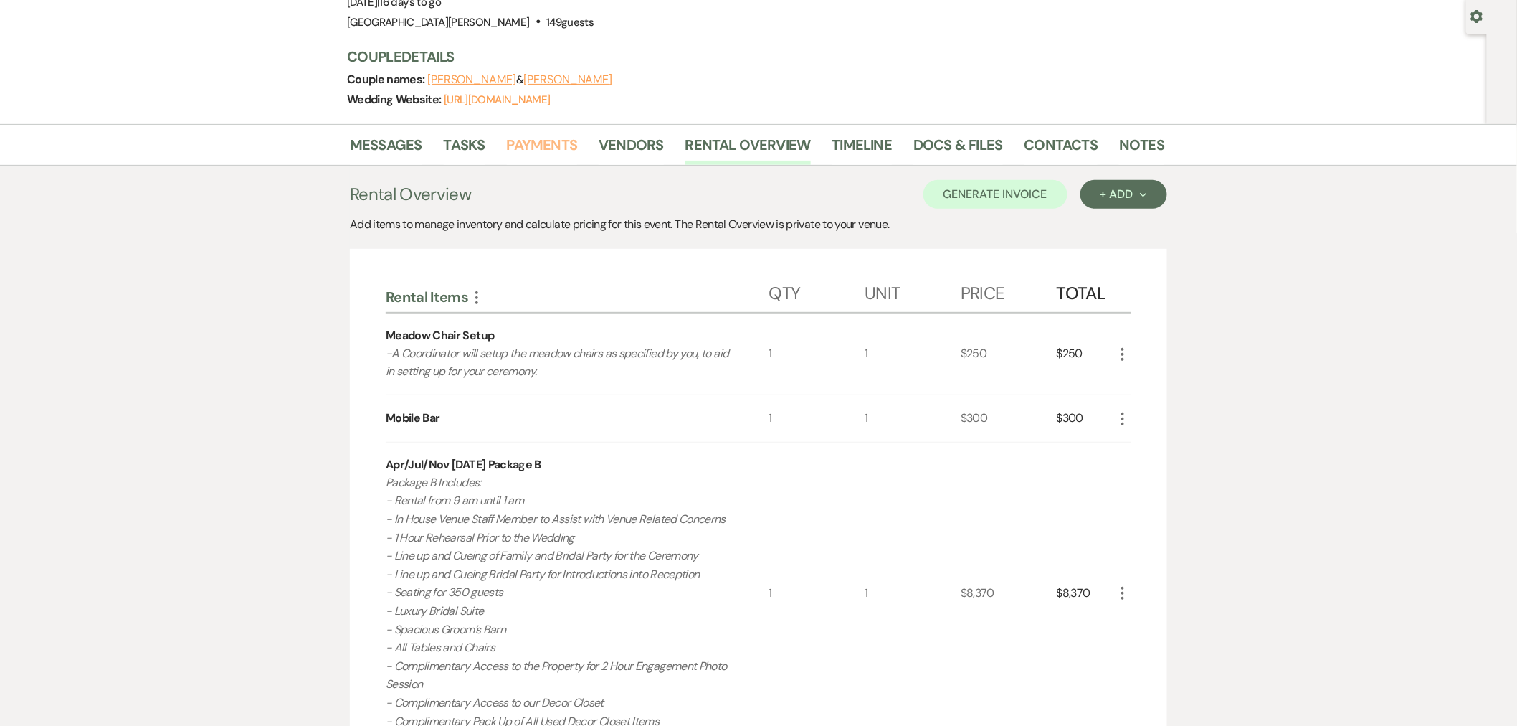
drag, startPoint x: 539, startPoint y: 148, endPoint x: 554, endPoint y: 158, distance: 18.5
click at [538, 148] on link "Payments" at bounding box center [542, 149] width 71 height 32
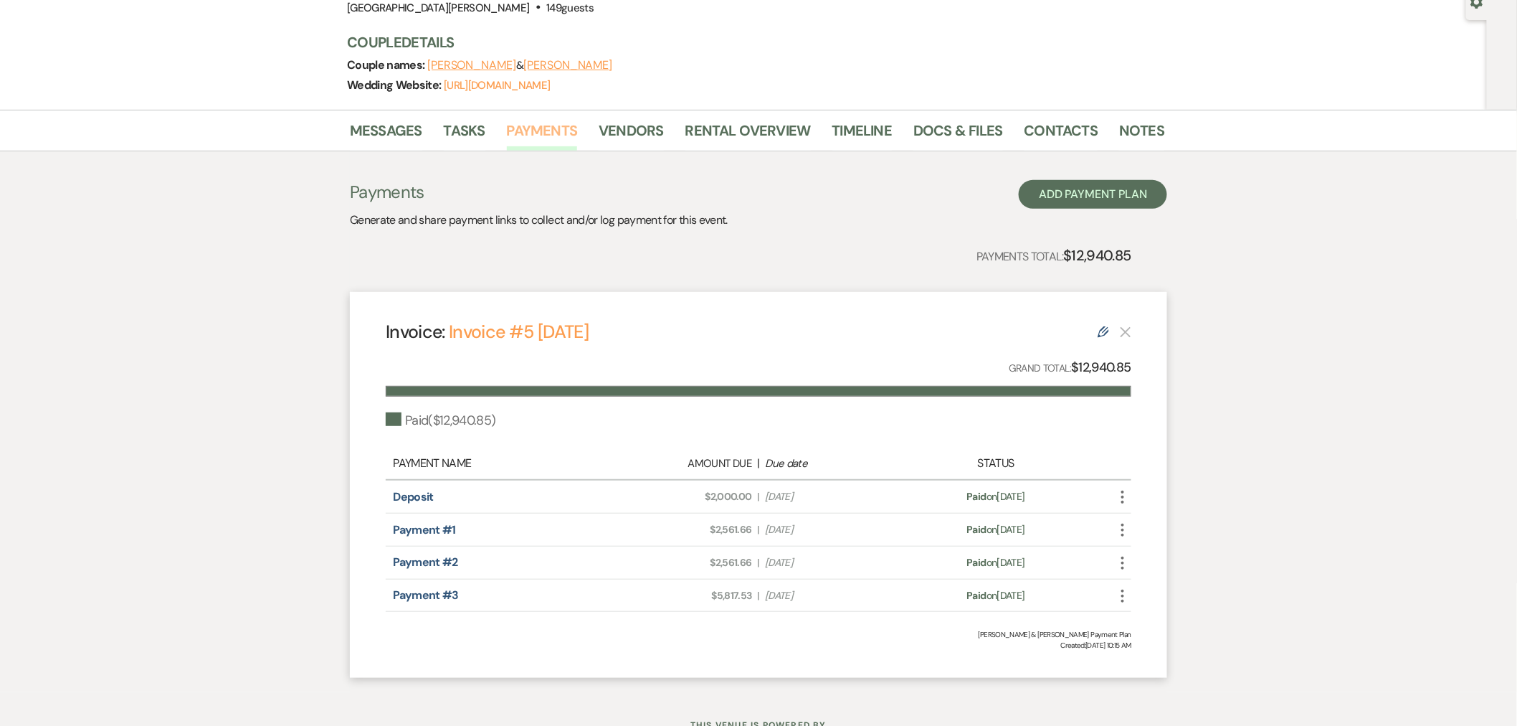
scroll to position [204, 0]
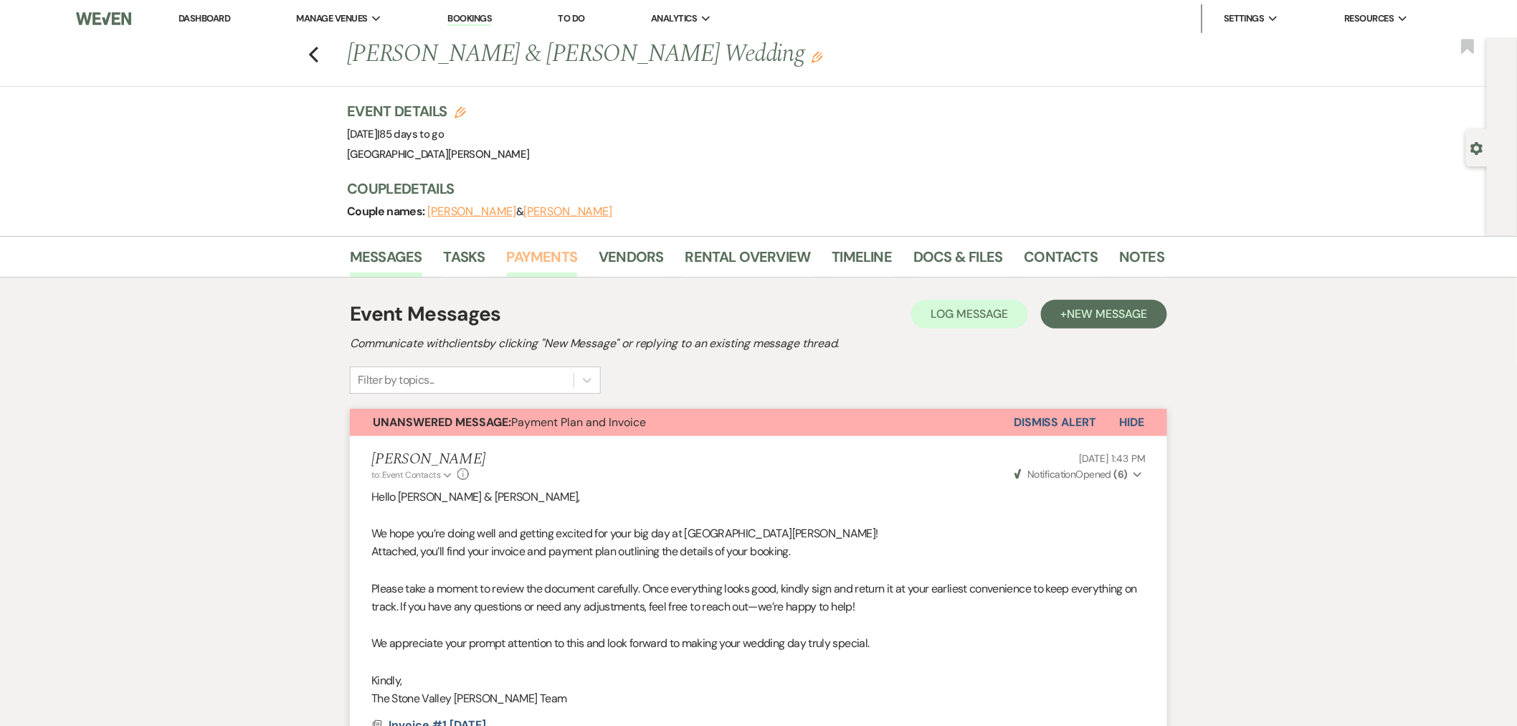
click at [553, 258] on link "Payments" at bounding box center [542, 261] width 71 height 32
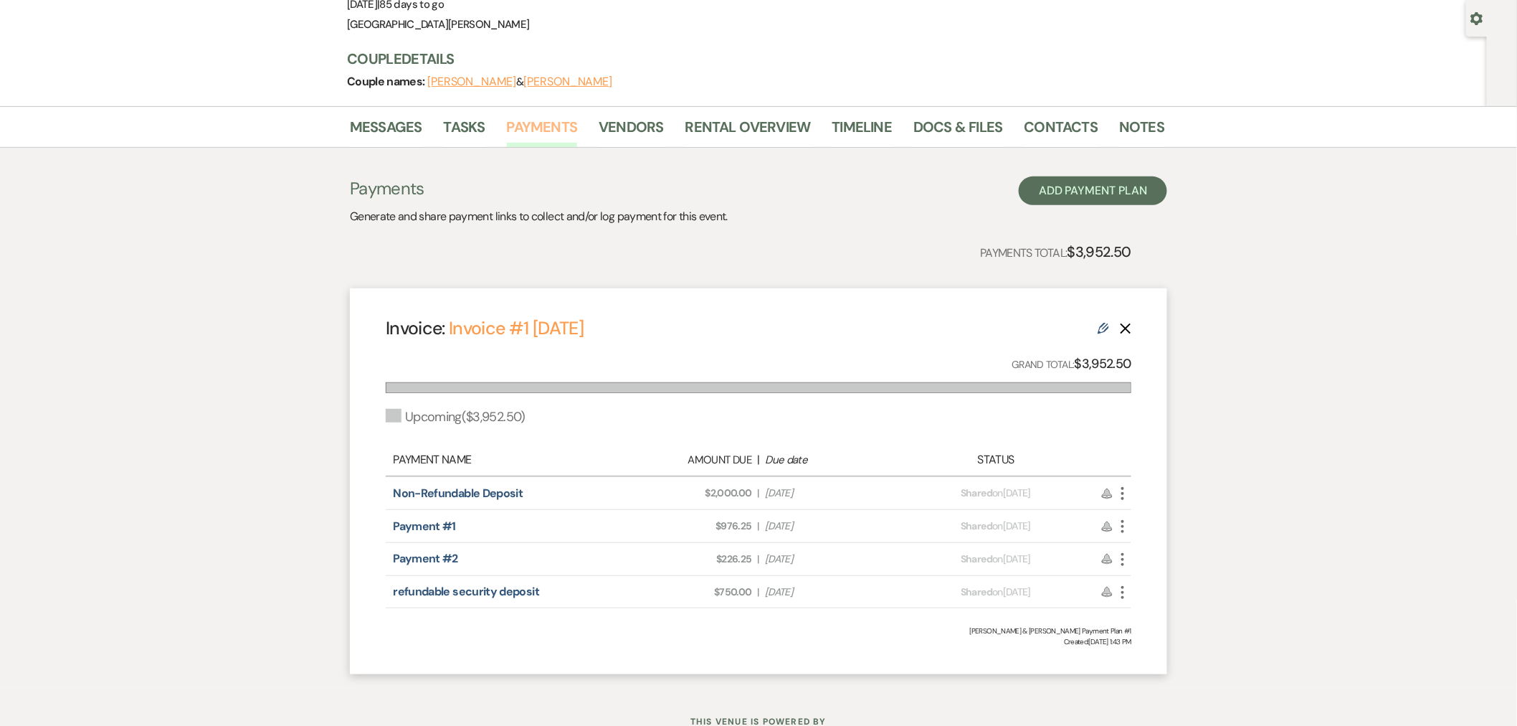
scroll to position [25, 0]
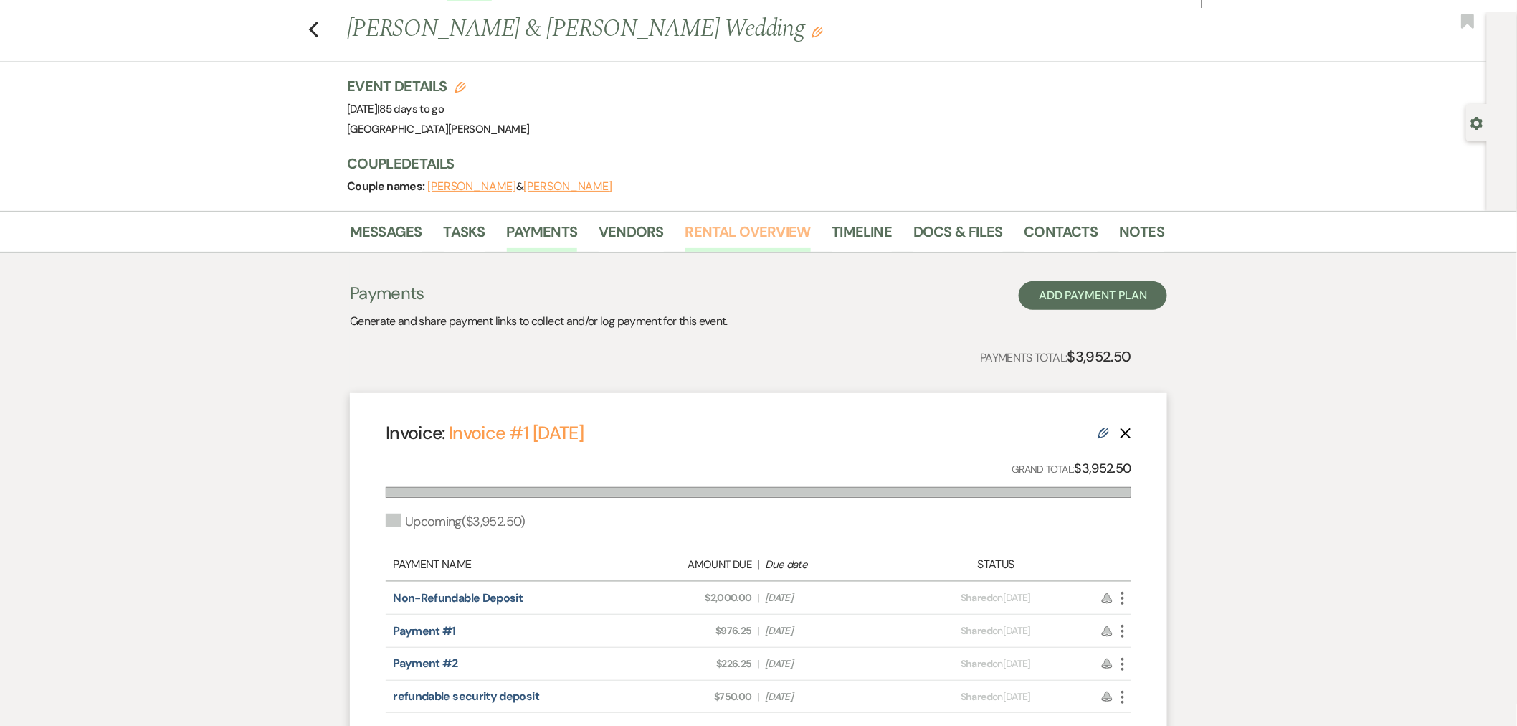
click at [729, 227] on link "Rental Overview" at bounding box center [747, 236] width 125 height 32
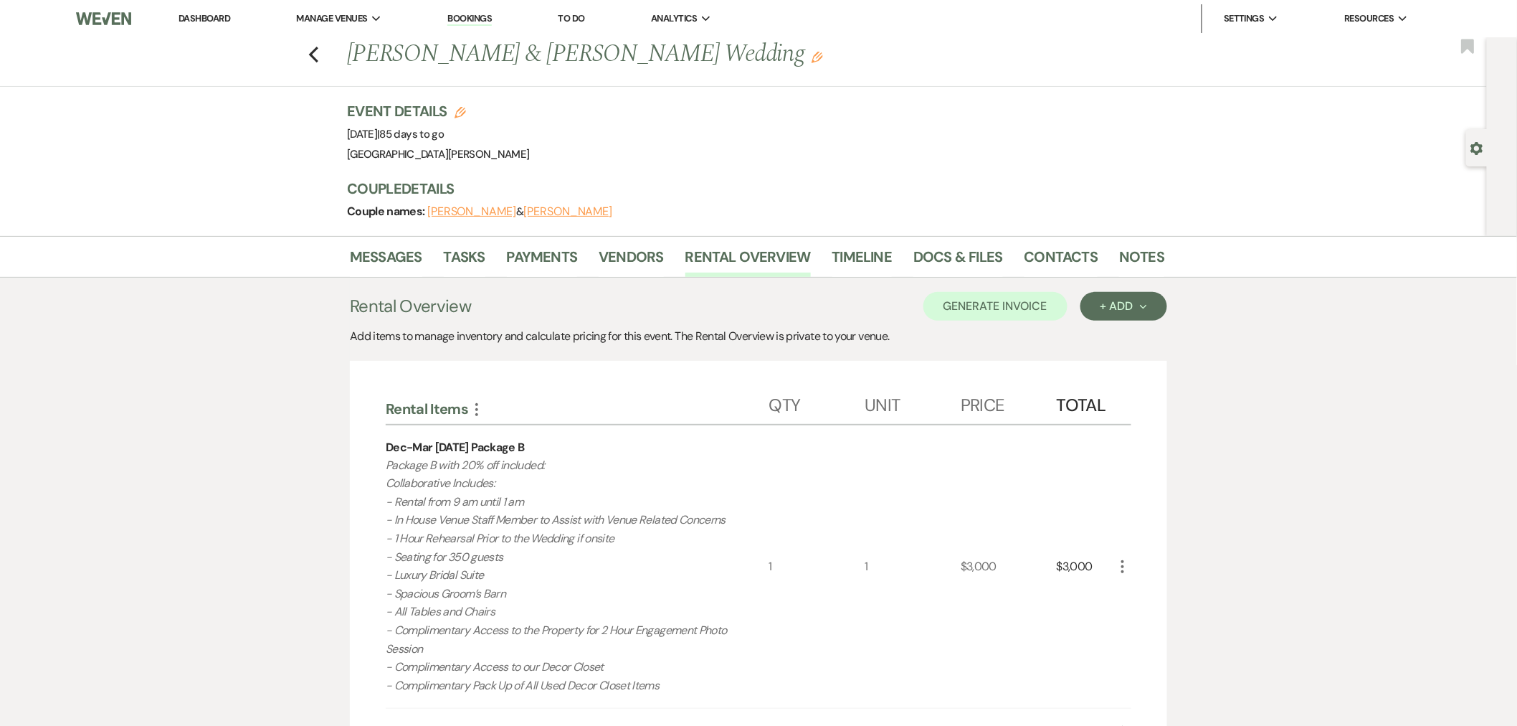
click at [227, 15] on link "Dashboard" at bounding box center [205, 18] width 52 height 12
